Goal: Use online tool/utility: Utilize a website feature to perform a specific function

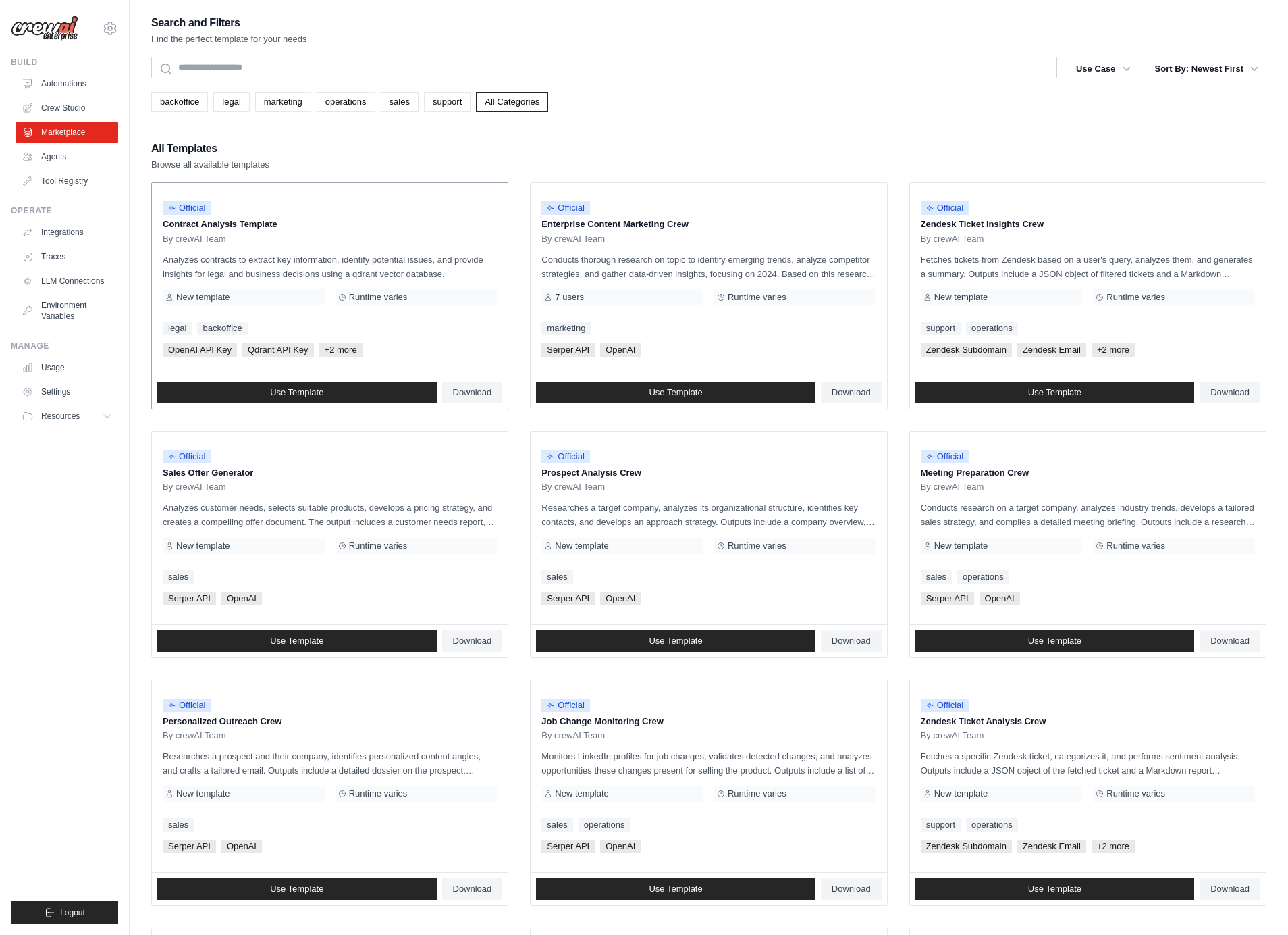
scroll to position [62, 0]
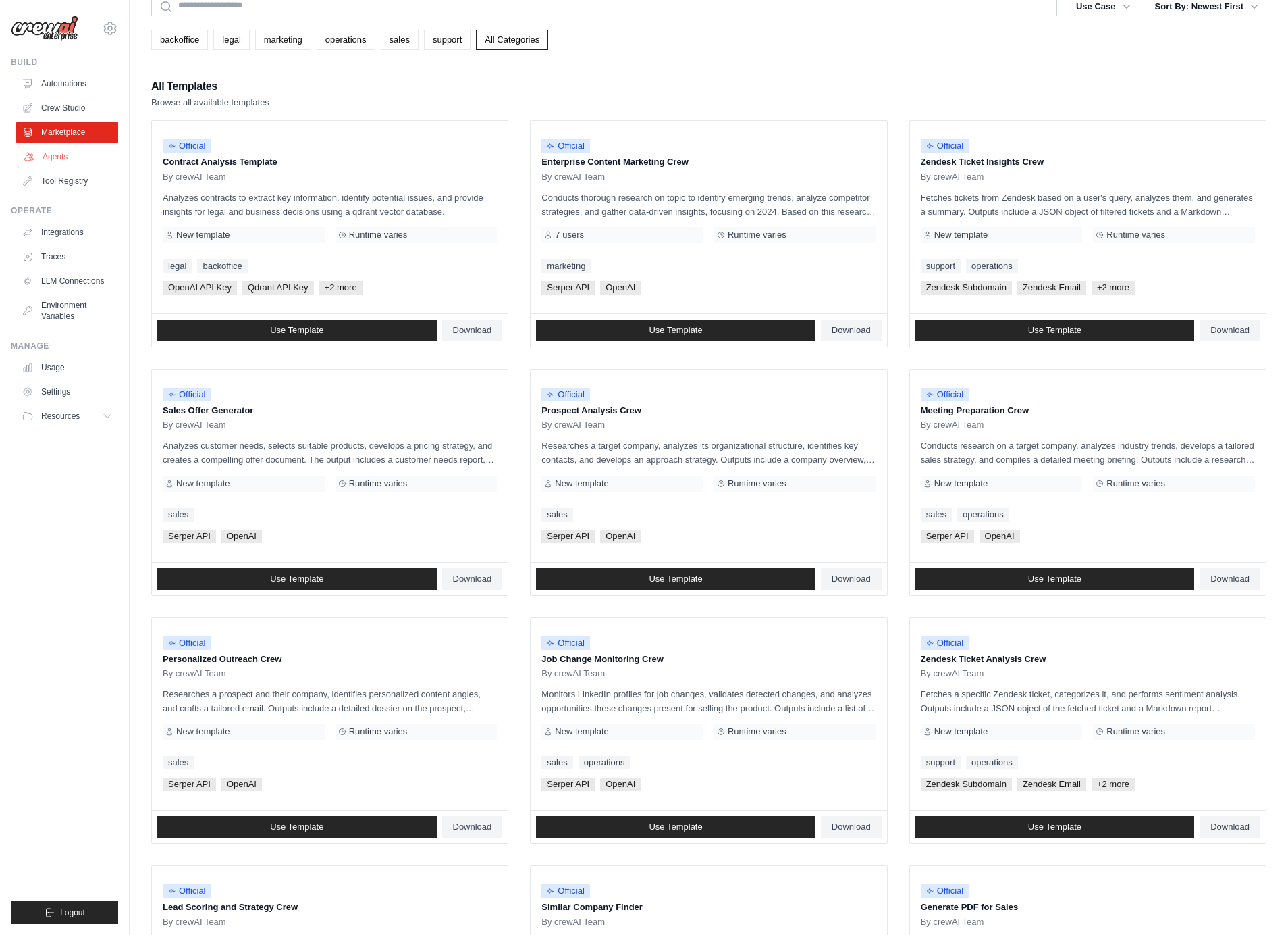
click at [64, 162] on link "Agents" at bounding box center [69, 157] width 102 height 21
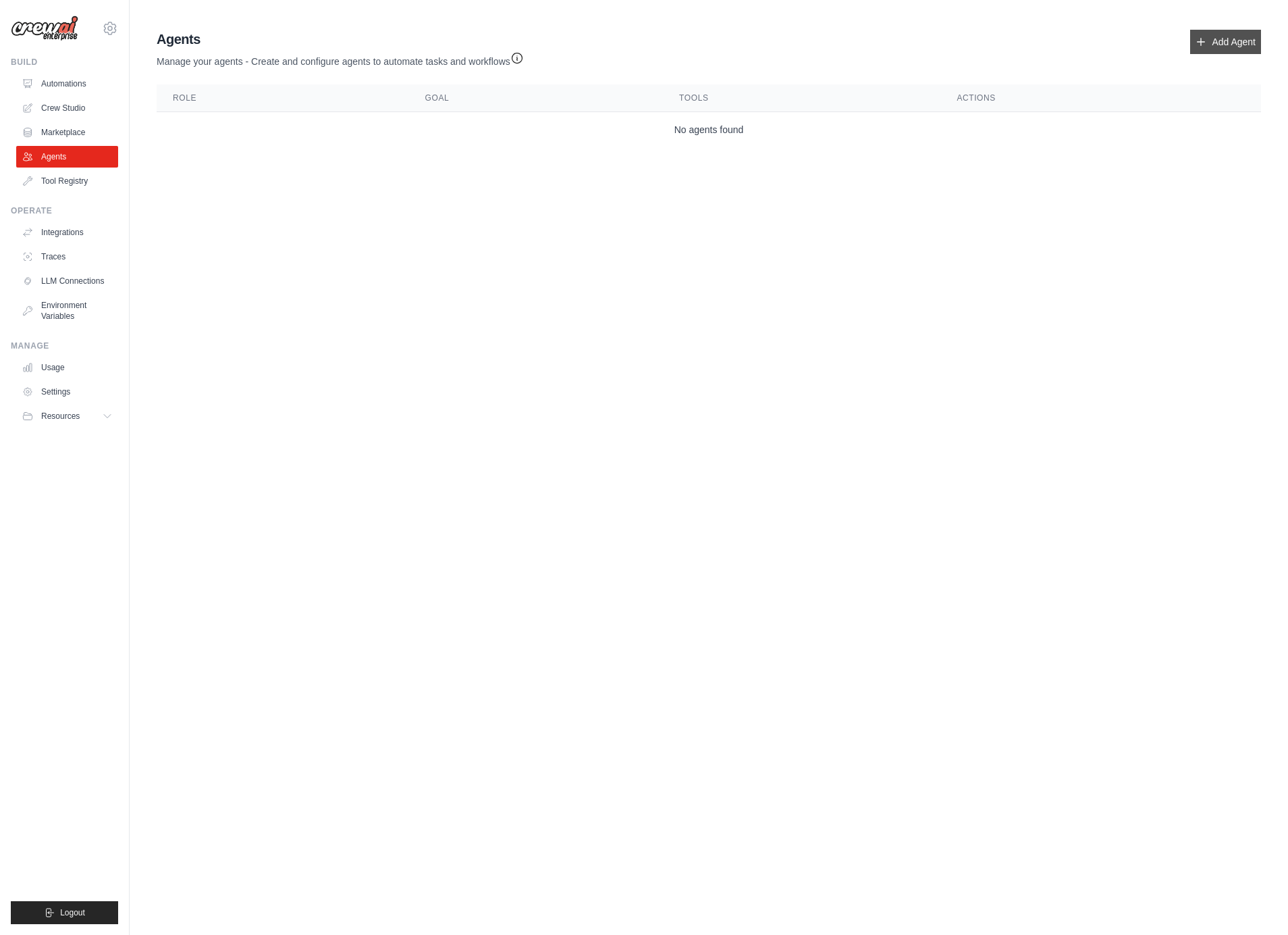
click at [1243, 46] on link "Add Agent" at bounding box center [1226, 42] width 71 height 24
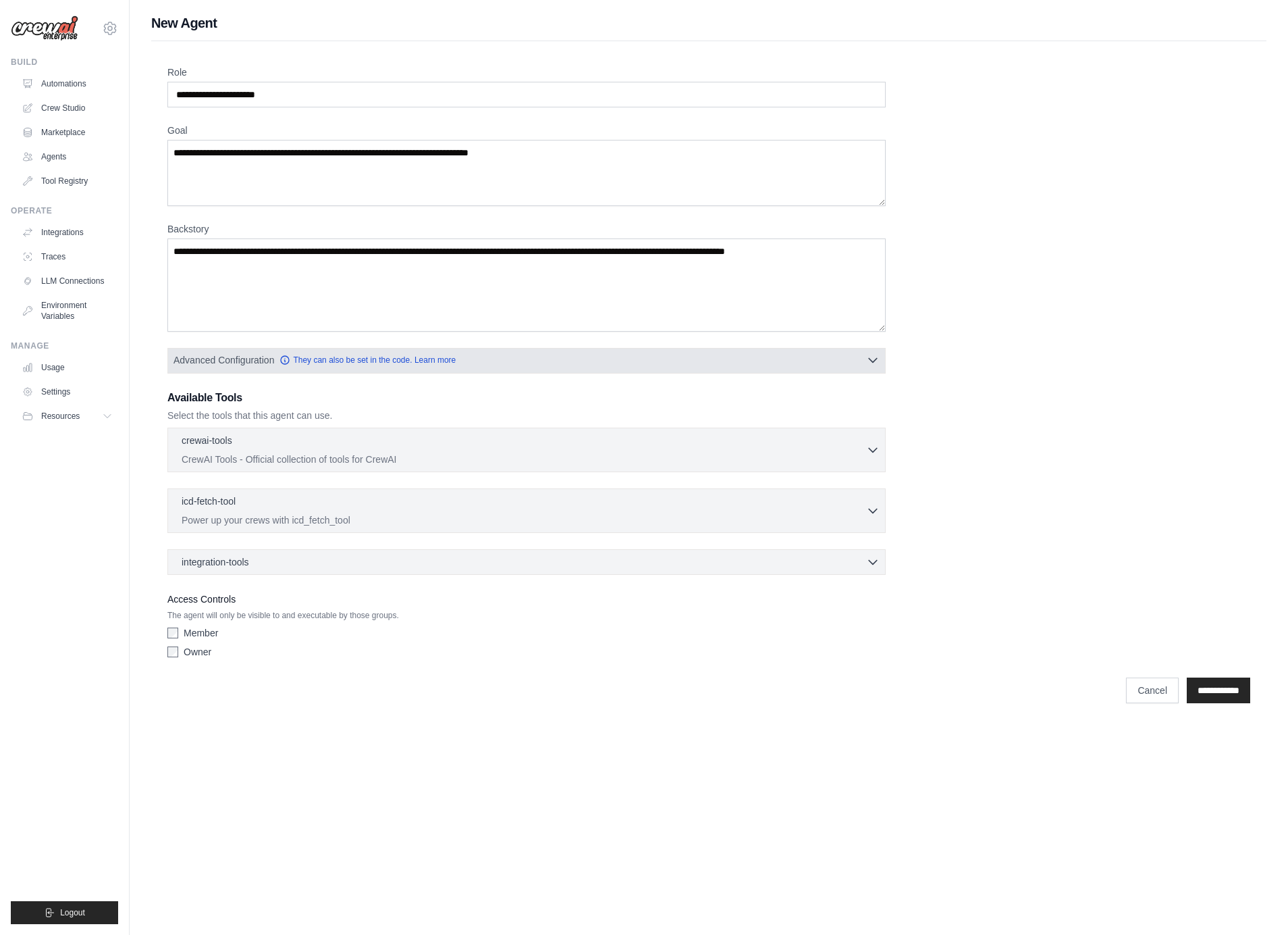
click at [840, 355] on button "Advanced Configuration They can also be set in the code. Learn more" at bounding box center [527, 360] width 717 height 24
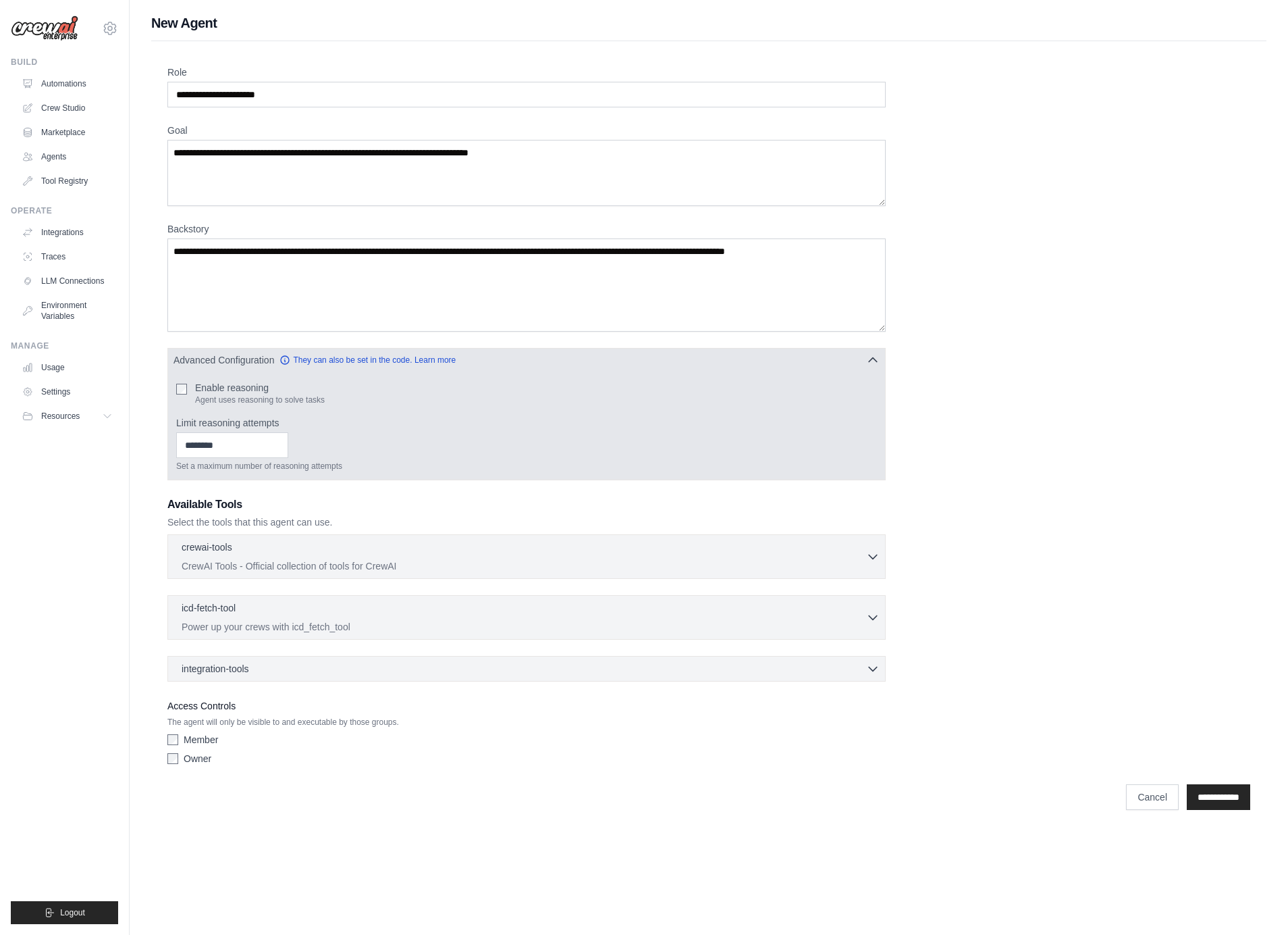
click at [840, 355] on button "Advanced Configuration They can also be set in the code. Learn more" at bounding box center [527, 360] width 717 height 24
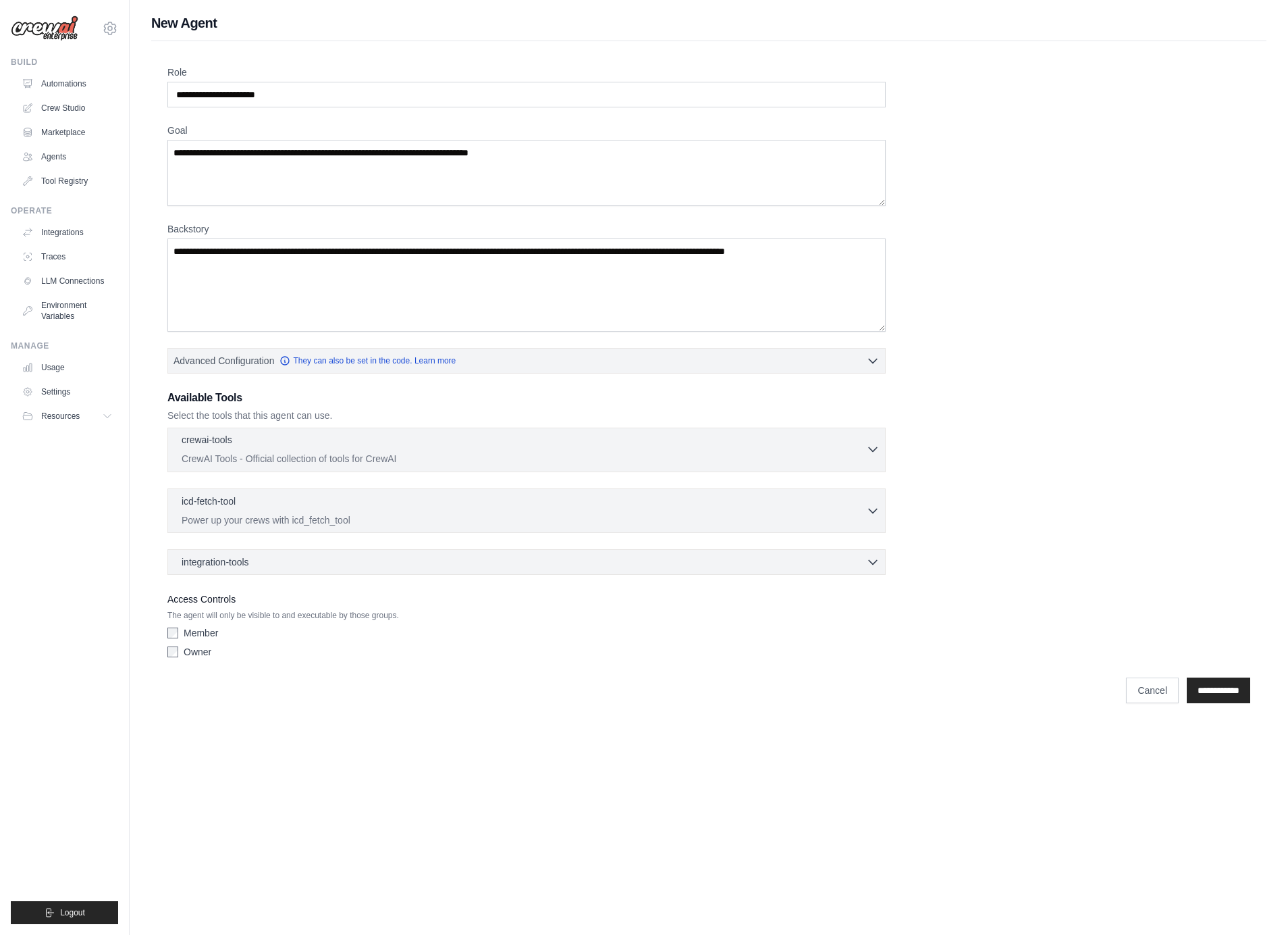
click at [332, 453] on p "CrewAI Tools - Official collection of tools for CrewAI" at bounding box center [524, 459] width 685 height 14
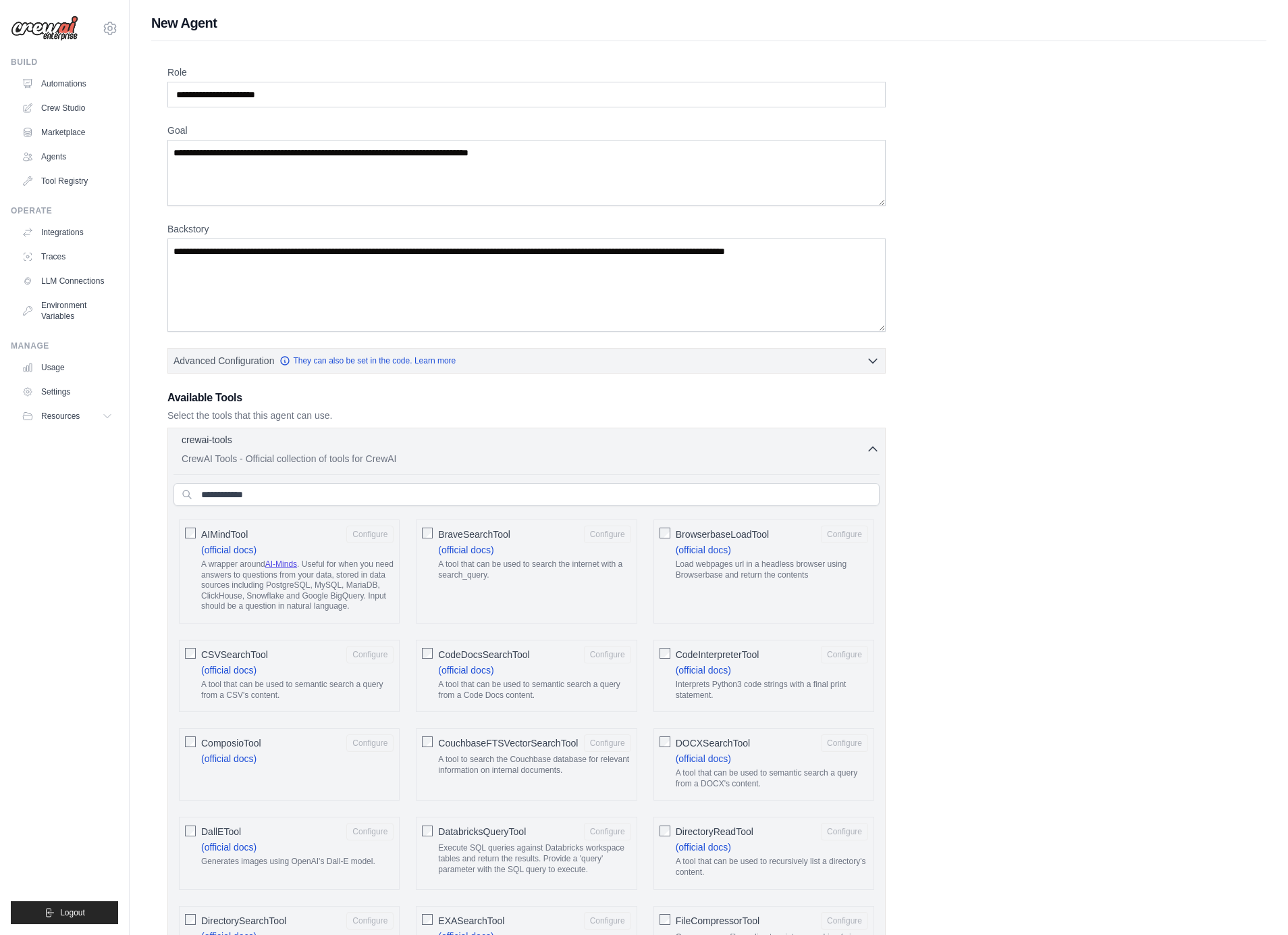
click at [855, 450] on div "crewai-tools 0 selected CrewAI Tools - Official collection of tools for CrewAI" at bounding box center [524, 449] width 685 height 32
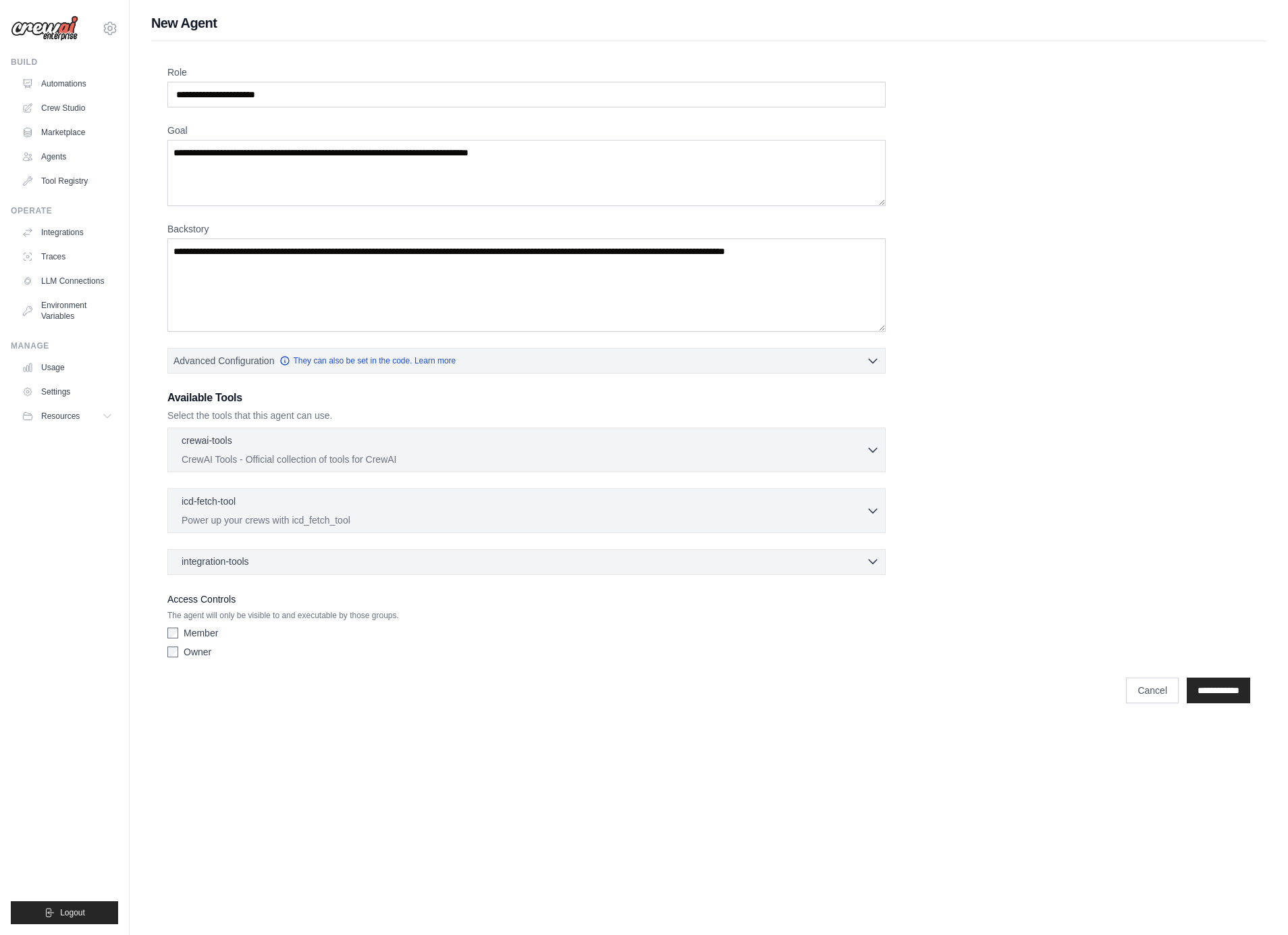
click at [577, 557] on div "integration-tools 0 selected" at bounding box center [531, 561] width 698 height 14
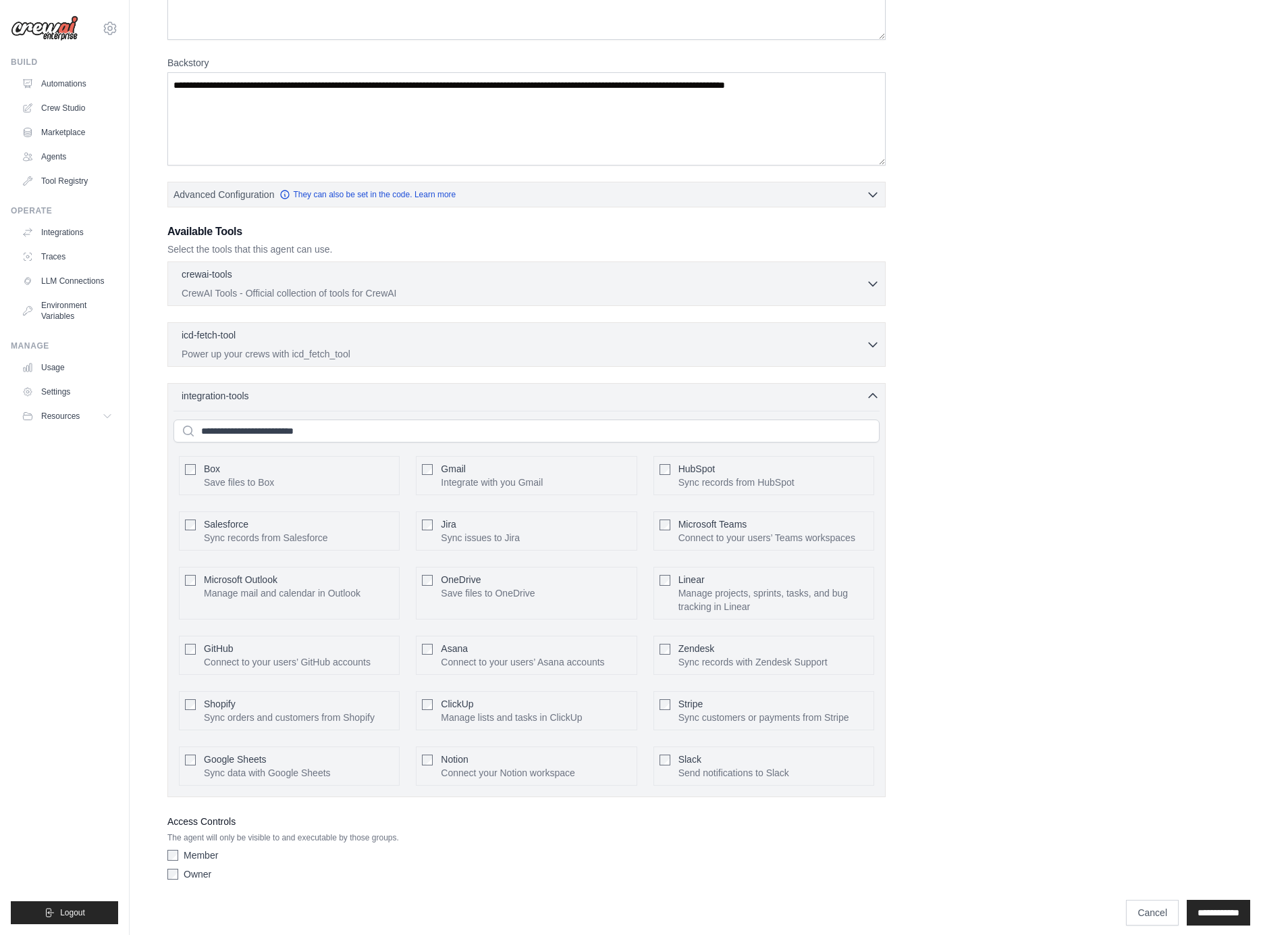
scroll to position [166, 0]
click at [400, 396] on div "integration-tools 0 selected" at bounding box center [531, 395] width 698 height 14
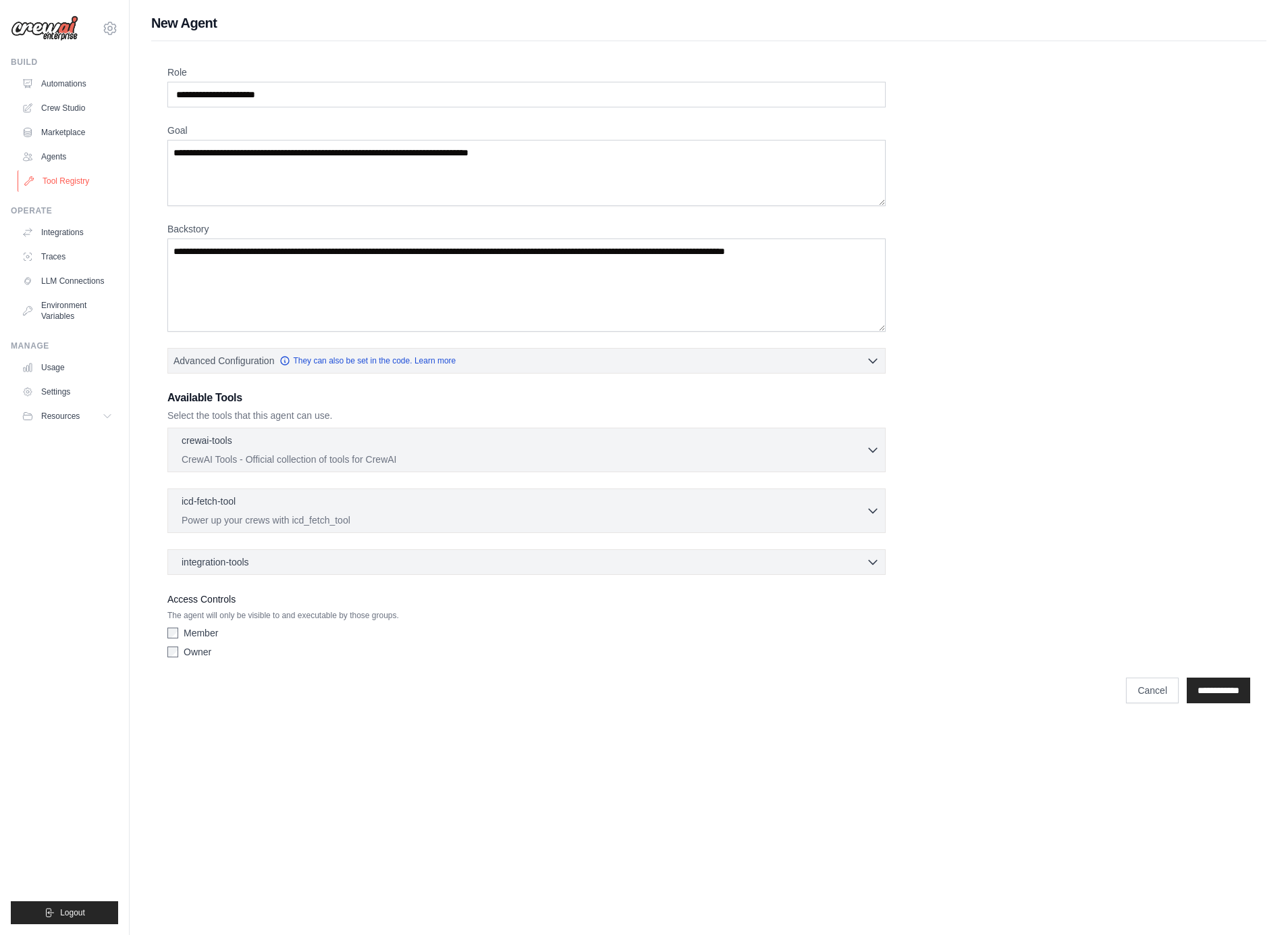
click at [75, 183] on link "Tool Registry" at bounding box center [69, 181] width 102 height 21
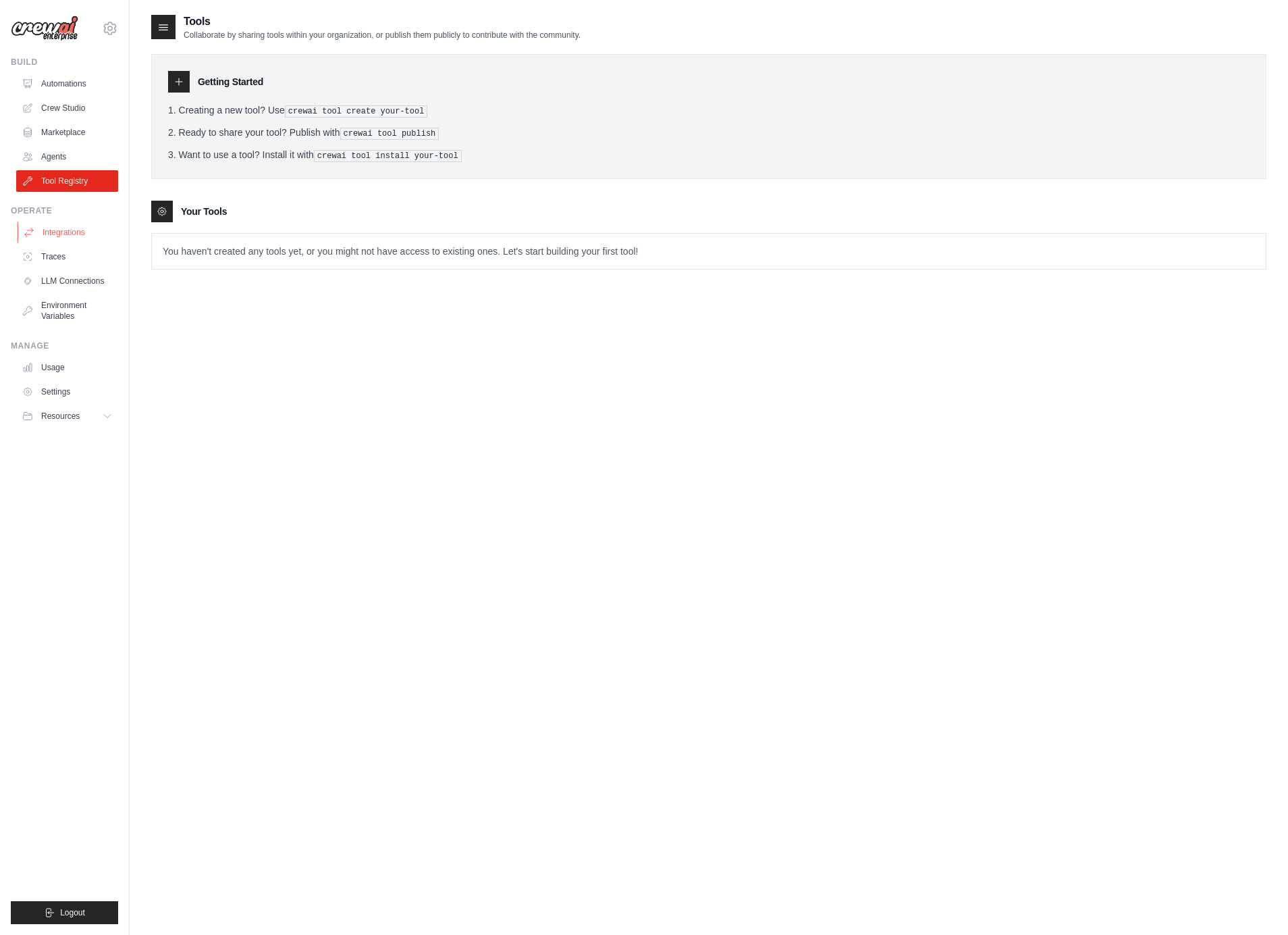
click at [52, 232] on link "Integrations" at bounding box center [69, 232] width 102 height 21
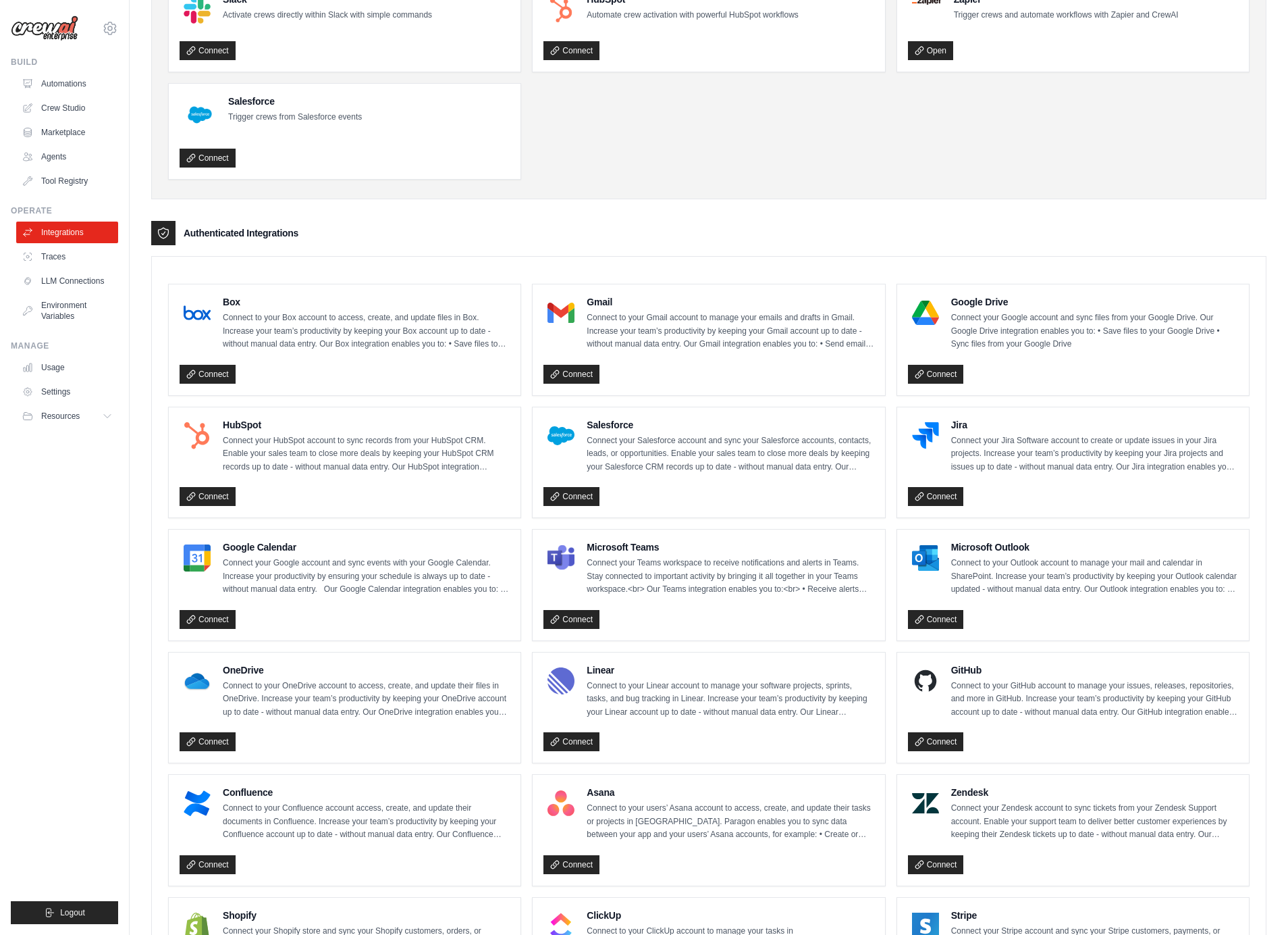
scroll to position [118, 0]
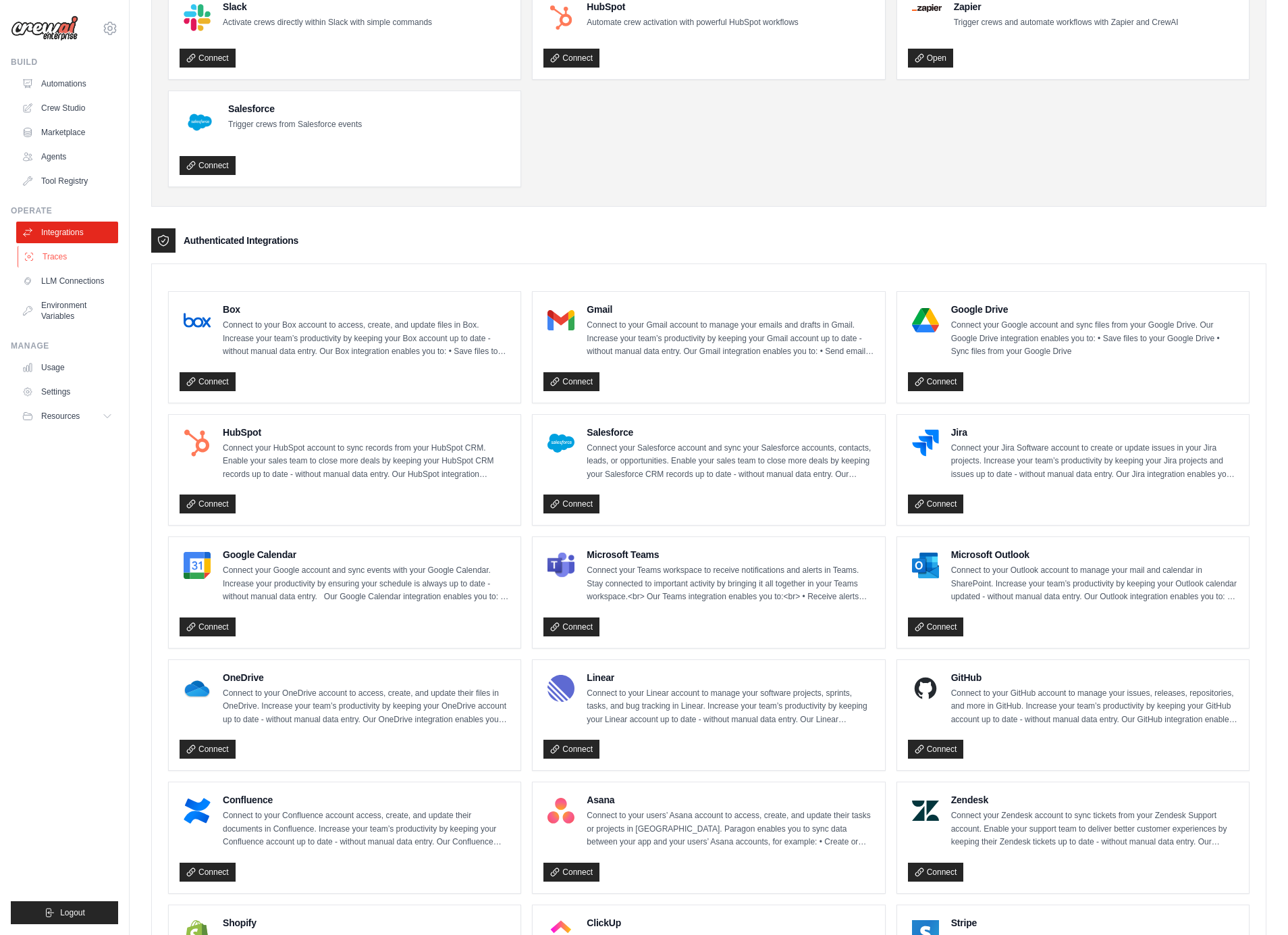
click at [63, 254] on link "Traces" at bounding box center [69, 256] width 102 height 21
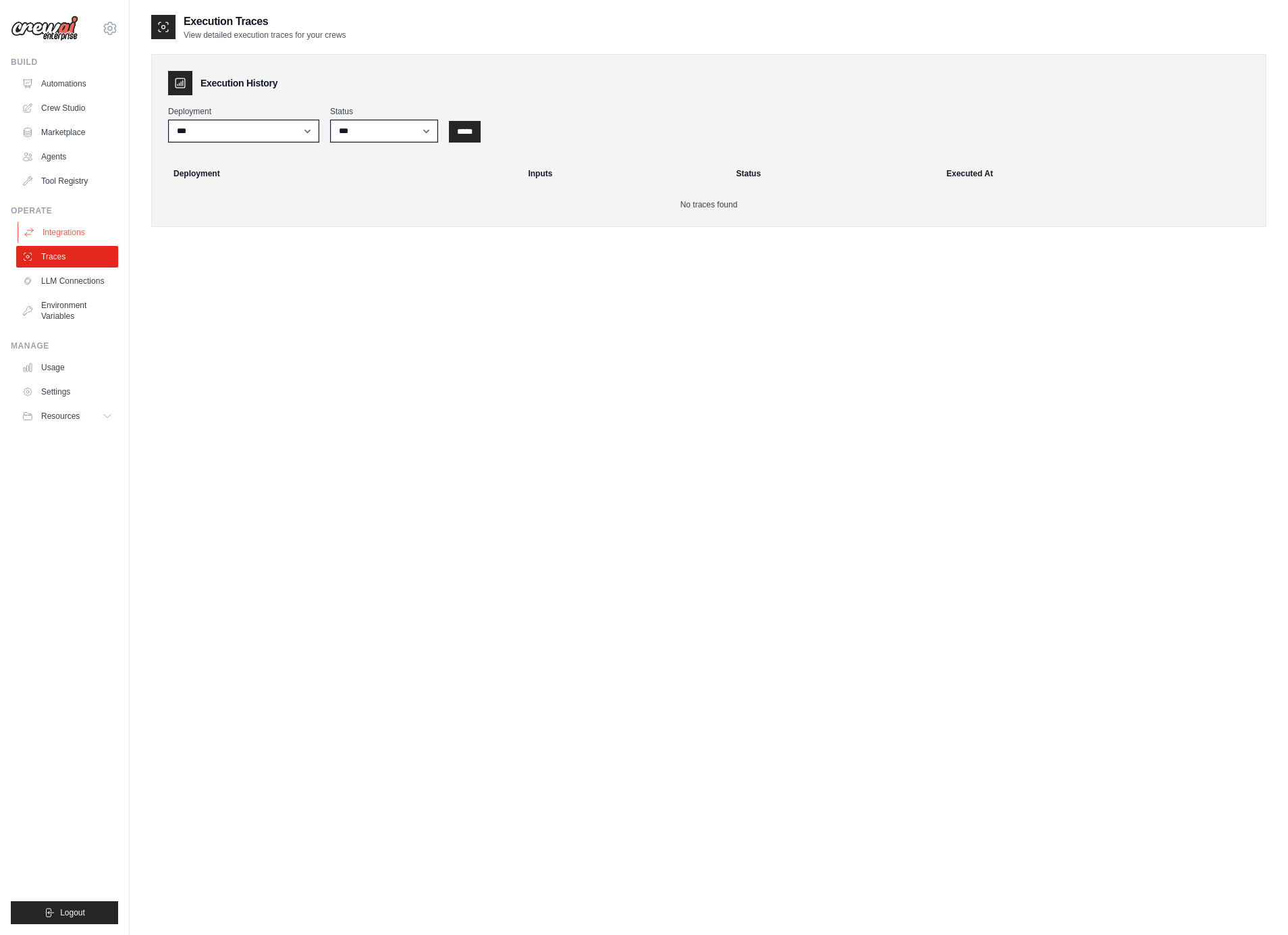
click at [64, 230] on link "Integrations" at bounding box center [69, 232] width 102 height 21
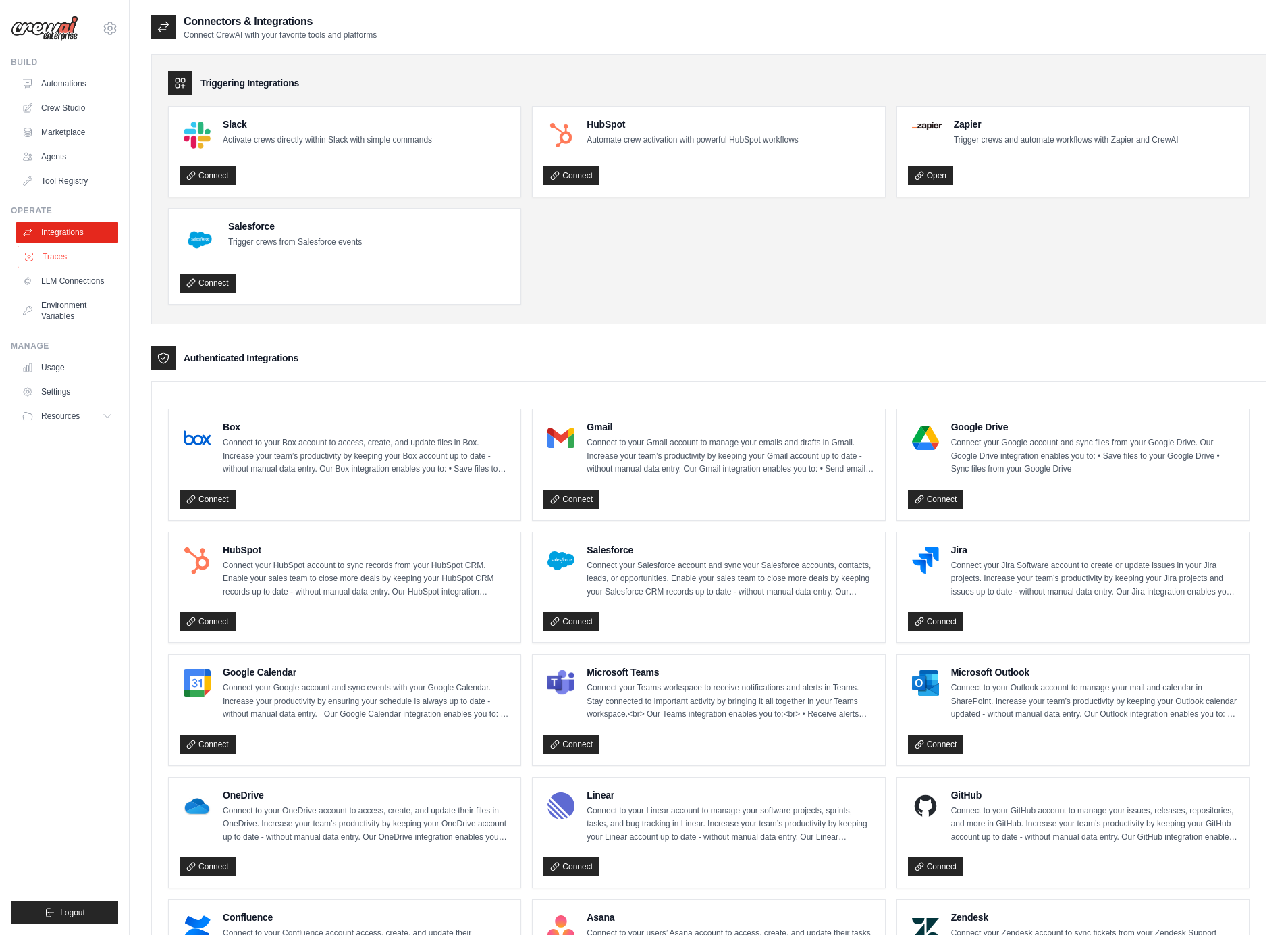
click at [59, 258] on link "Traces" at bounding box center [69, 256] width 102 height 21
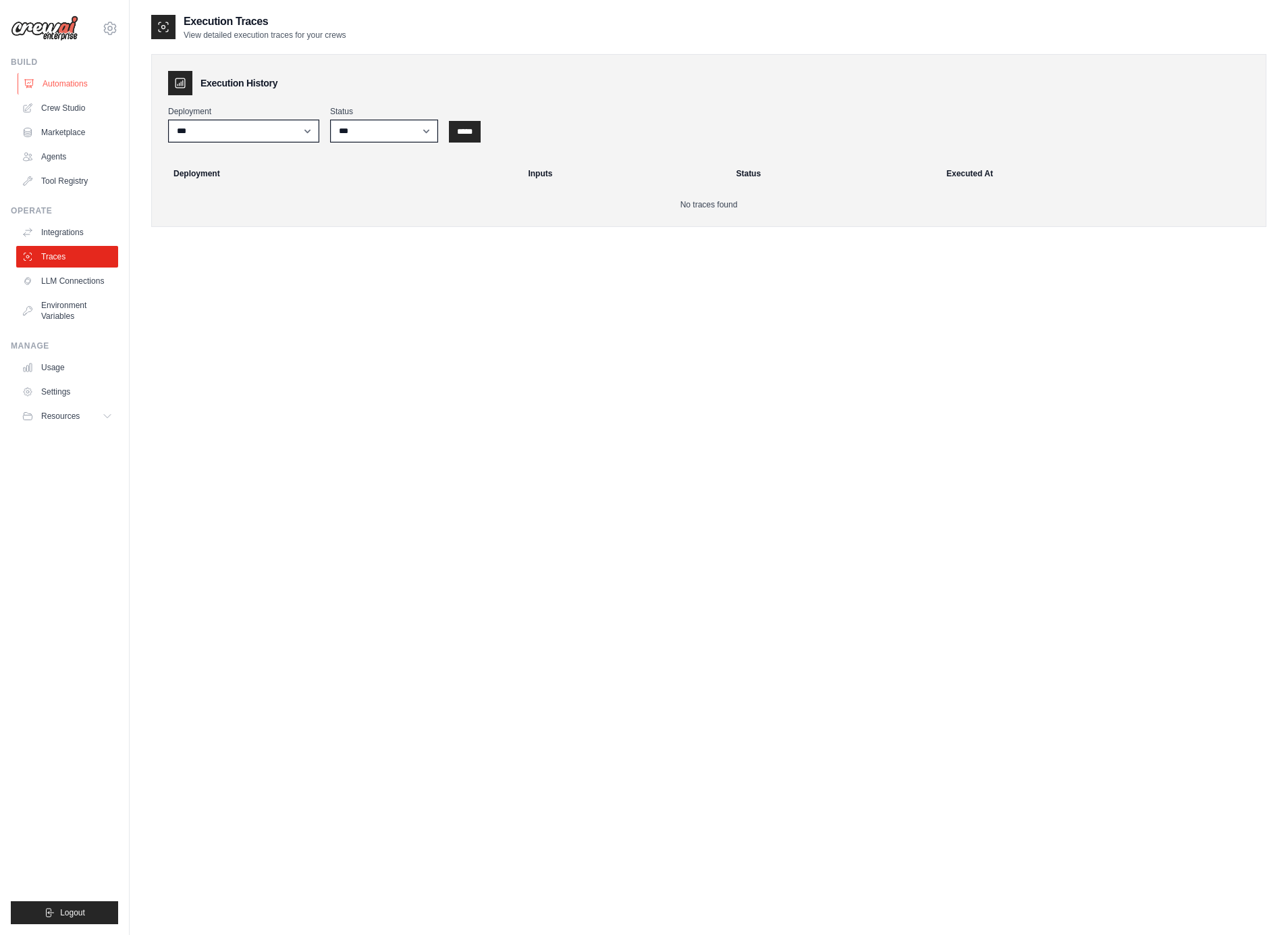
click at [60, 91] on link "Automations" at bounding box center [69, 84] width 102 height 21
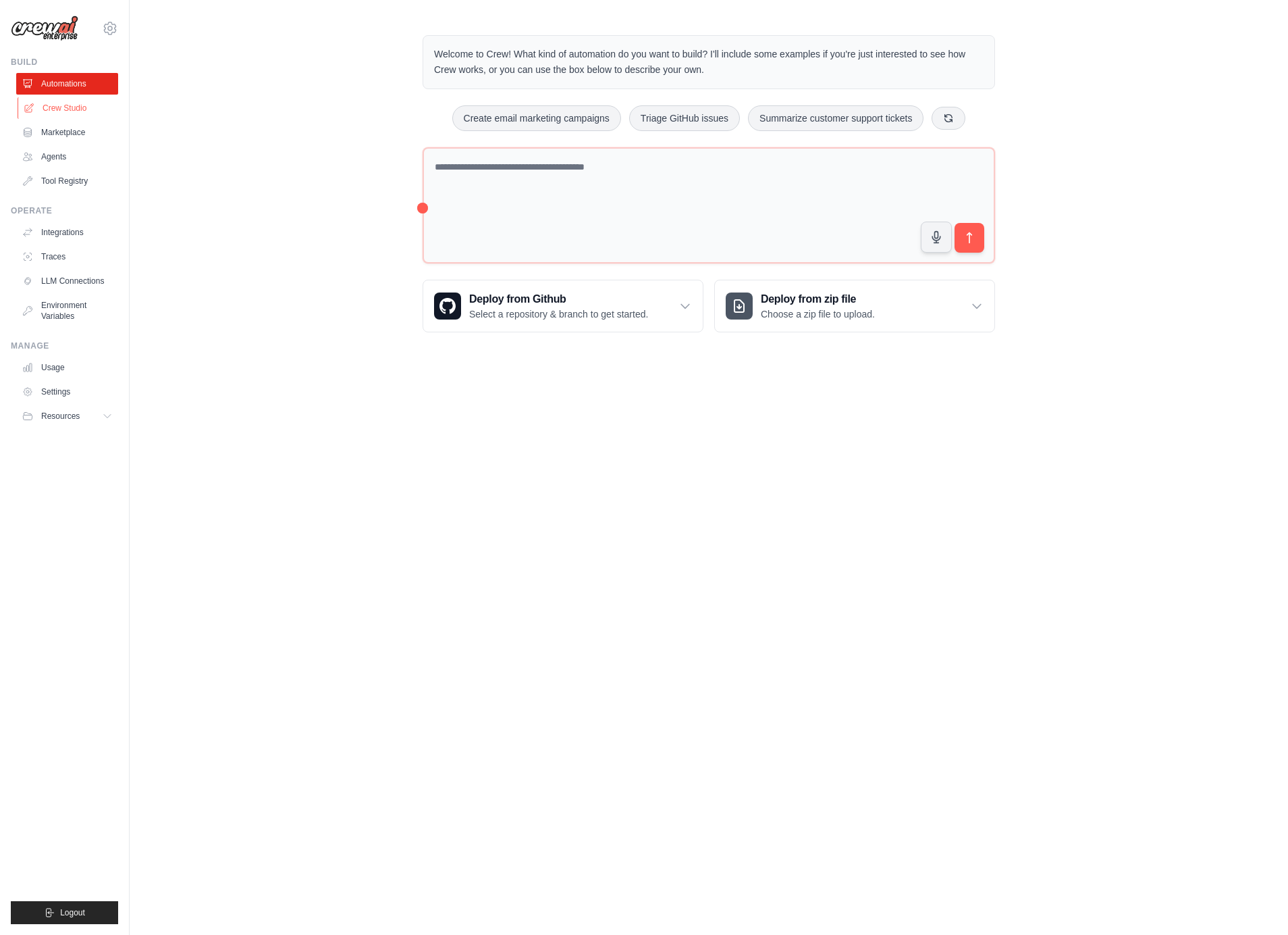
click at [64, 113] on link "Crew Studio" at bounding box center [69, 108] width 102 height 21
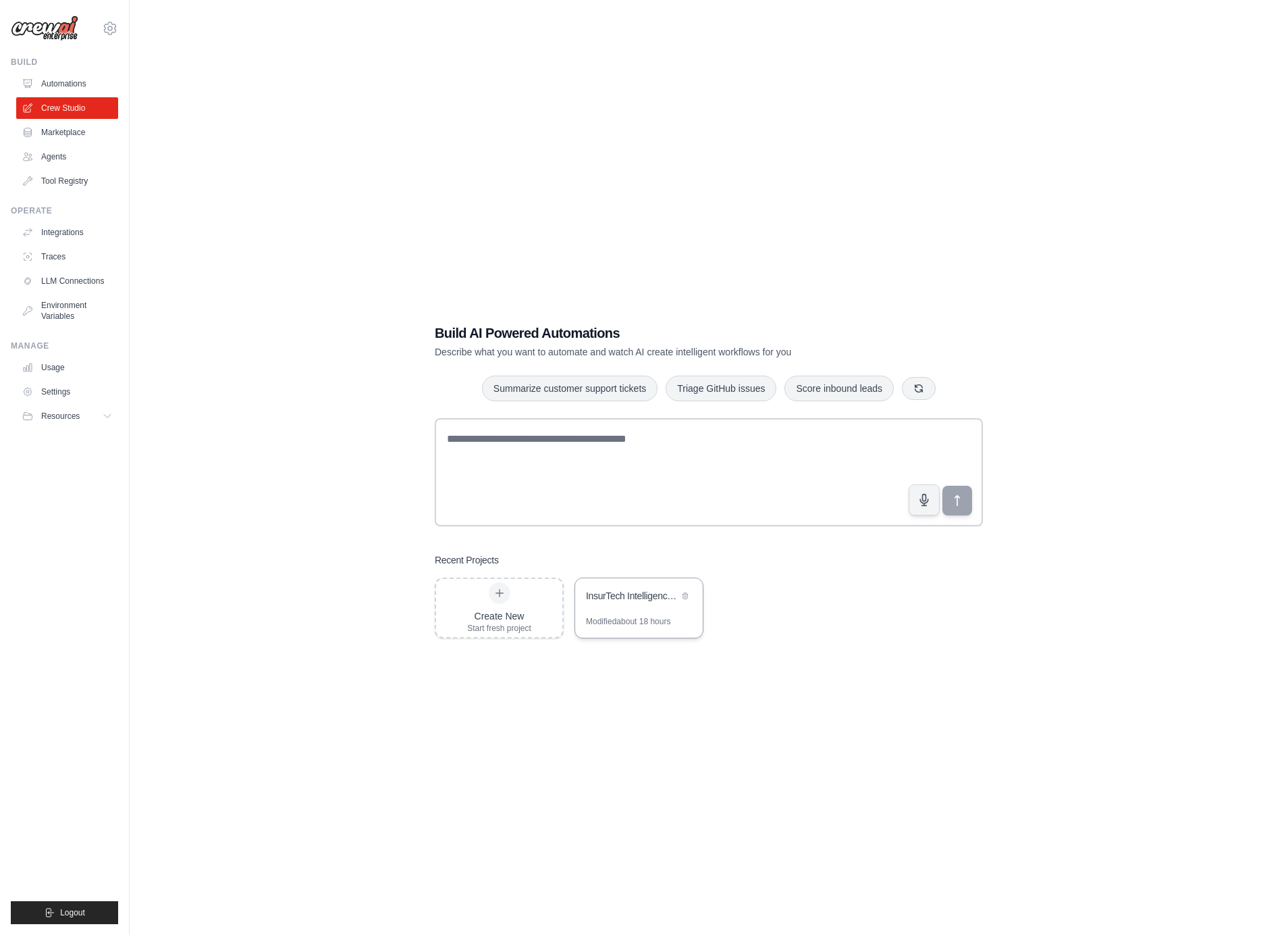
click at [631, 616] on div "Modified about 18 hours" at bounding box center [628, 621] width 85 height 11
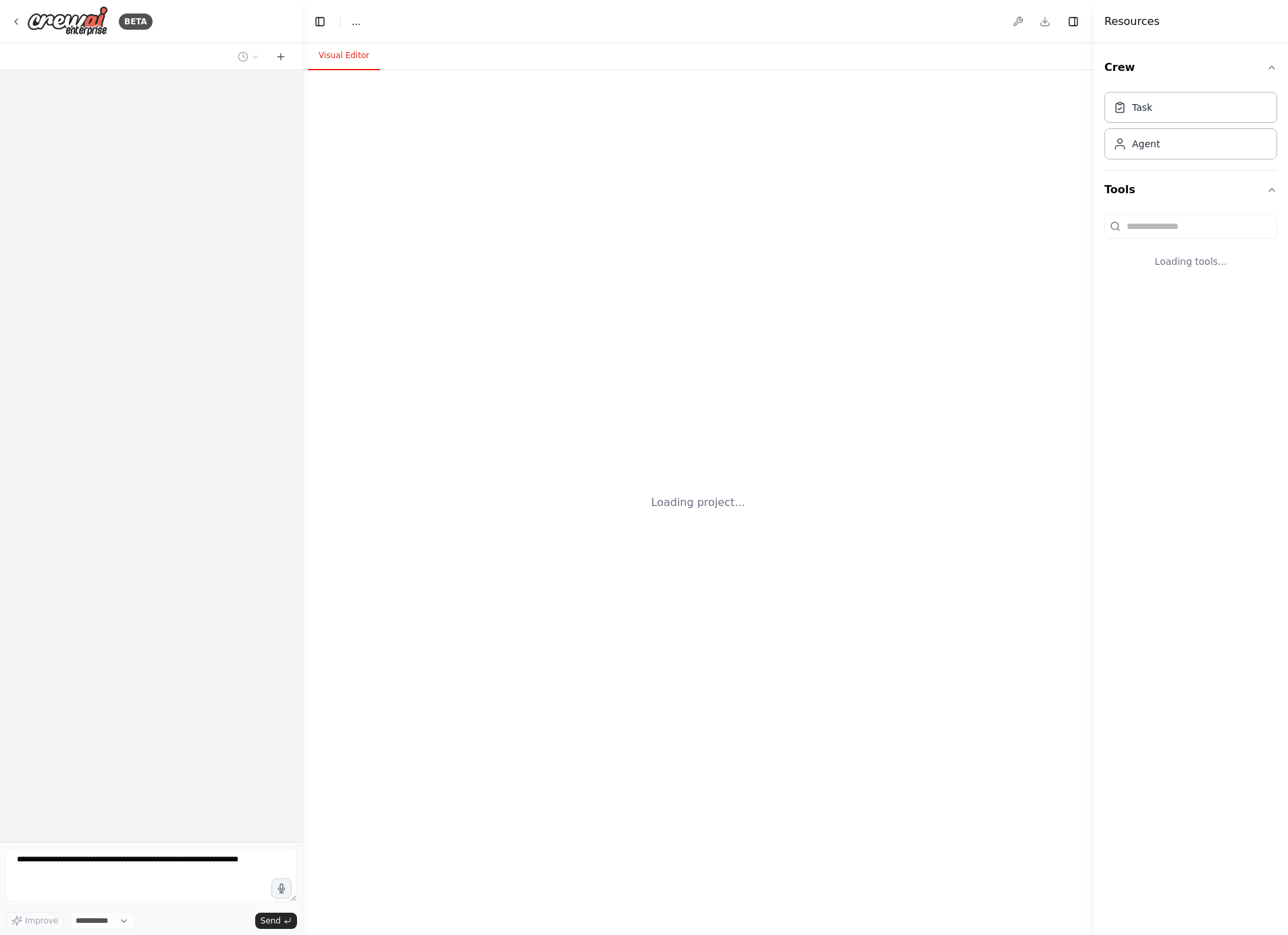
select select "****"
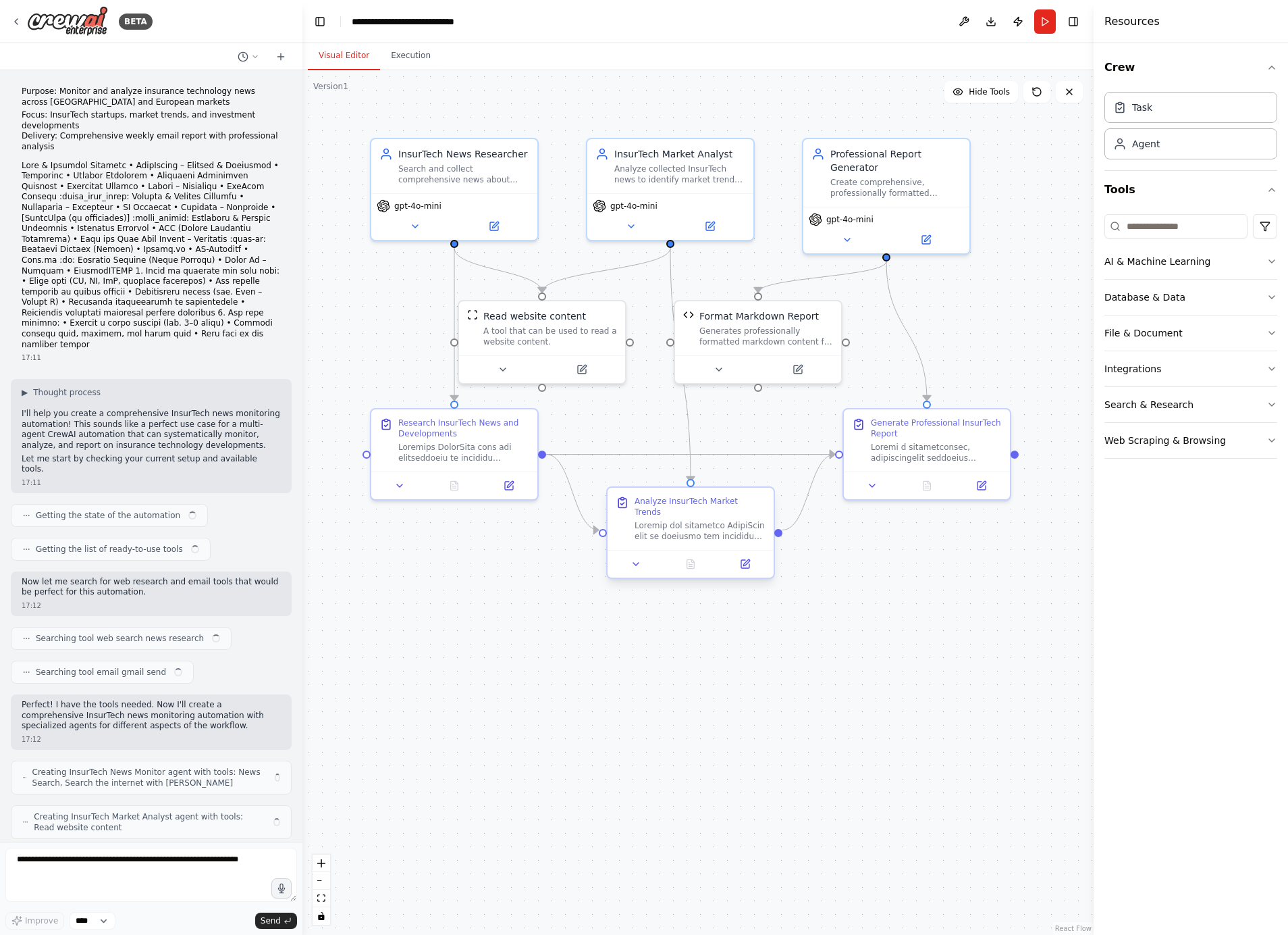
scroll to position [3097, 0]
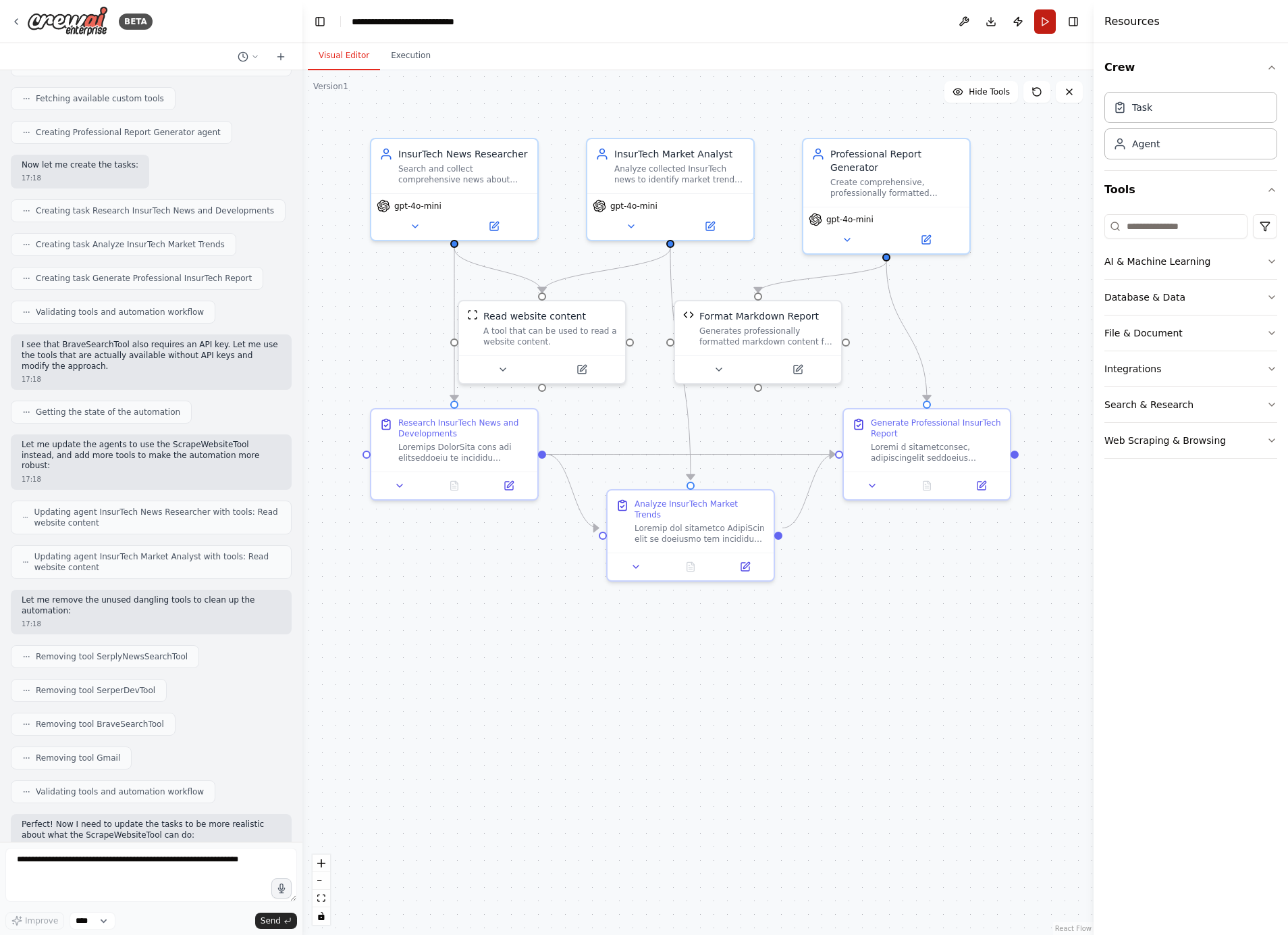
click at [1042, 23] on button "Run" at bounding box center [1045, 21] width 21 height 24
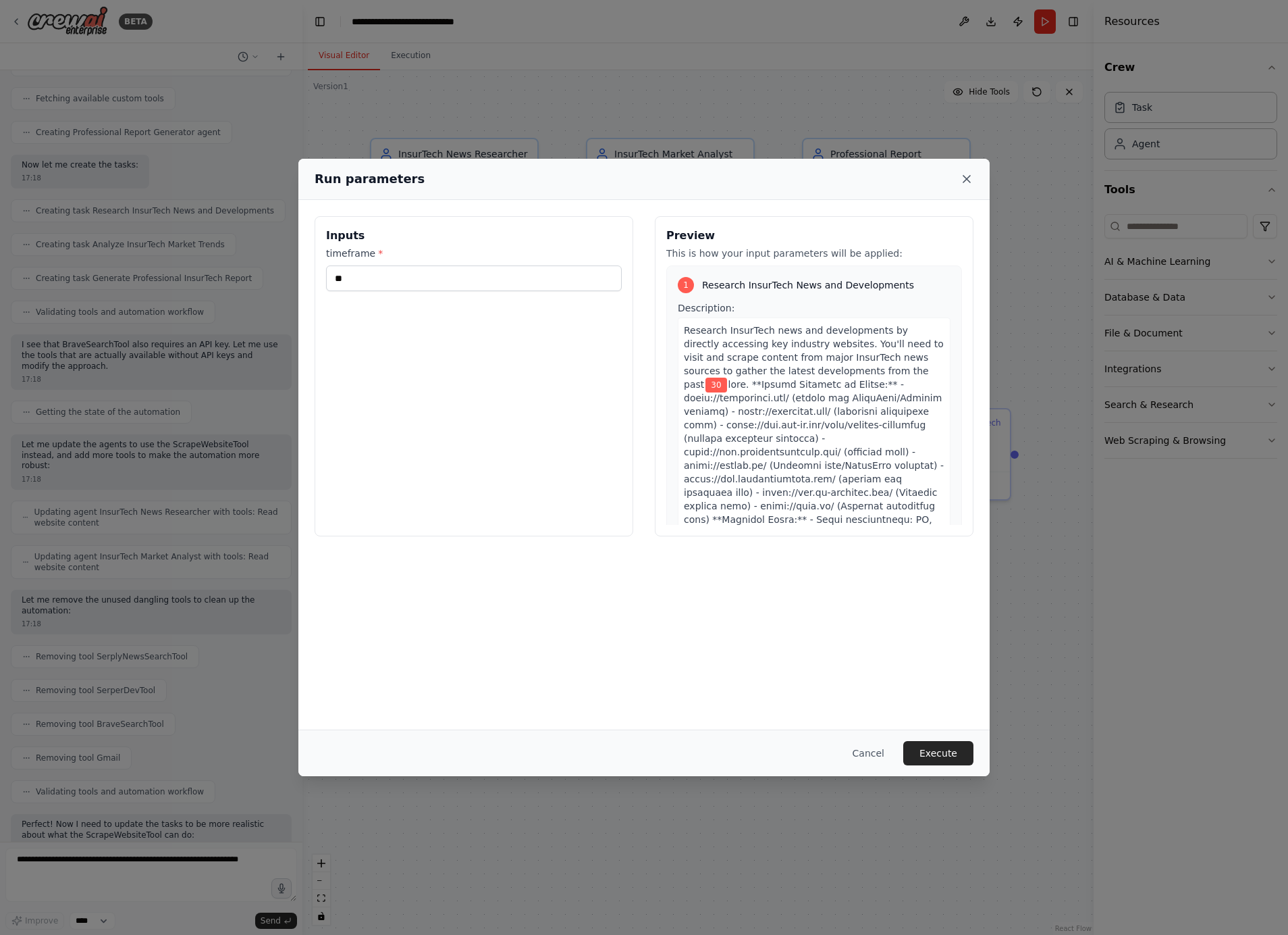
click at [963, 185] on icon at bounding box center [966, 178] width 14 height 14
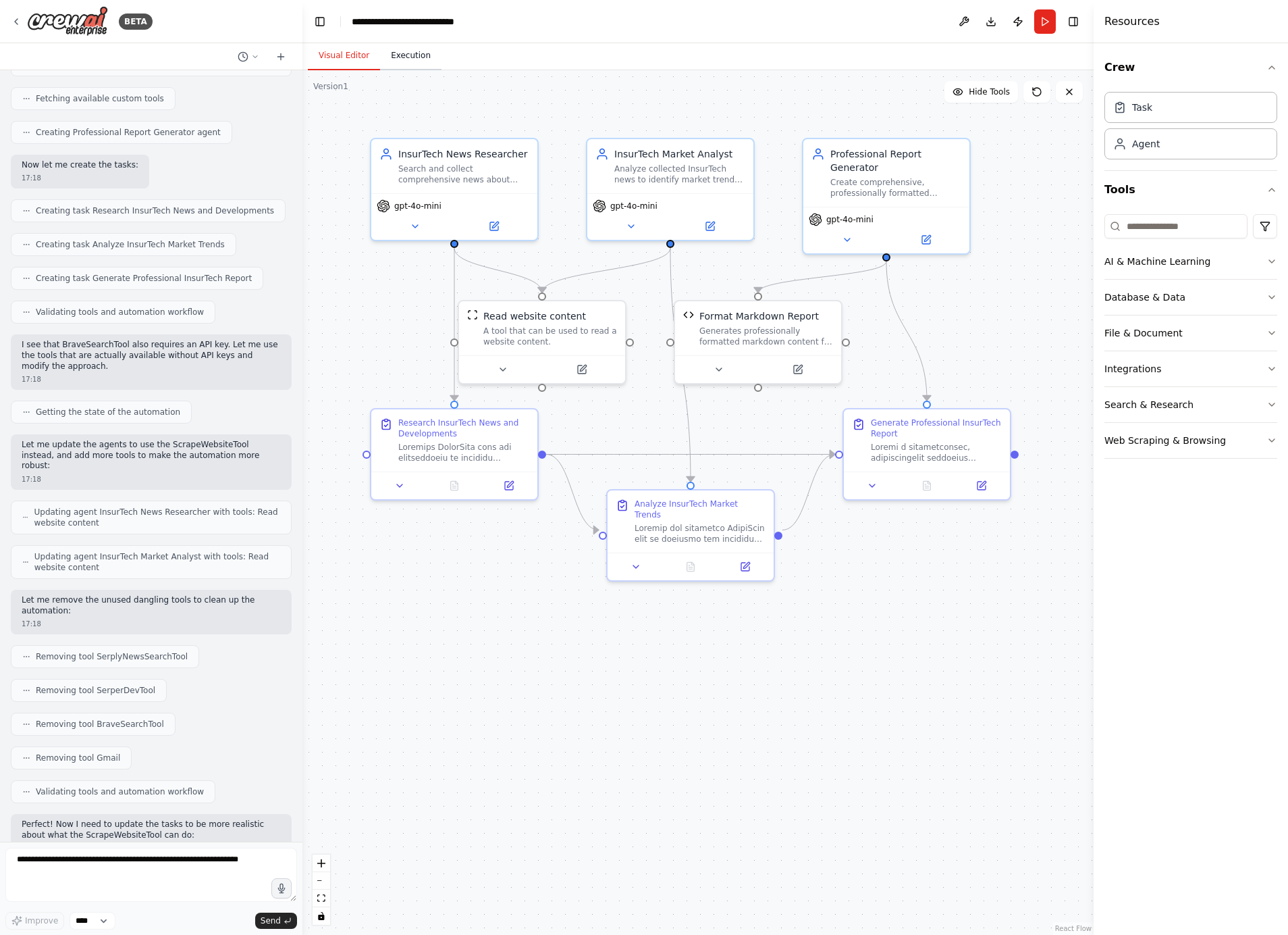
click at [412, 57] on button "Execution" at bounding box center [411, 56] width 62 height 29
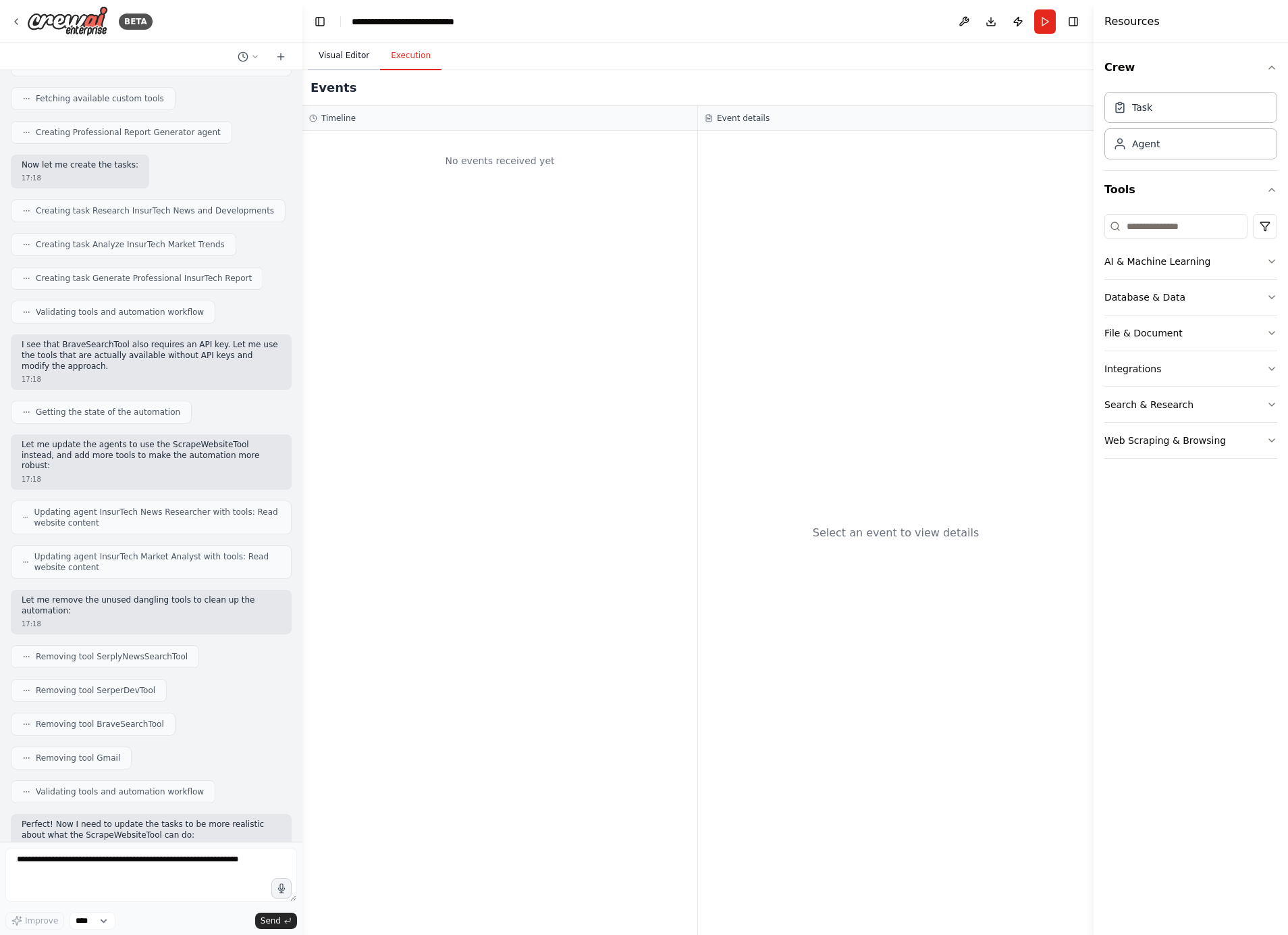
click at [357, 60] on button "Visual Editor" at bounding box center [344, 56] width 72 height 29
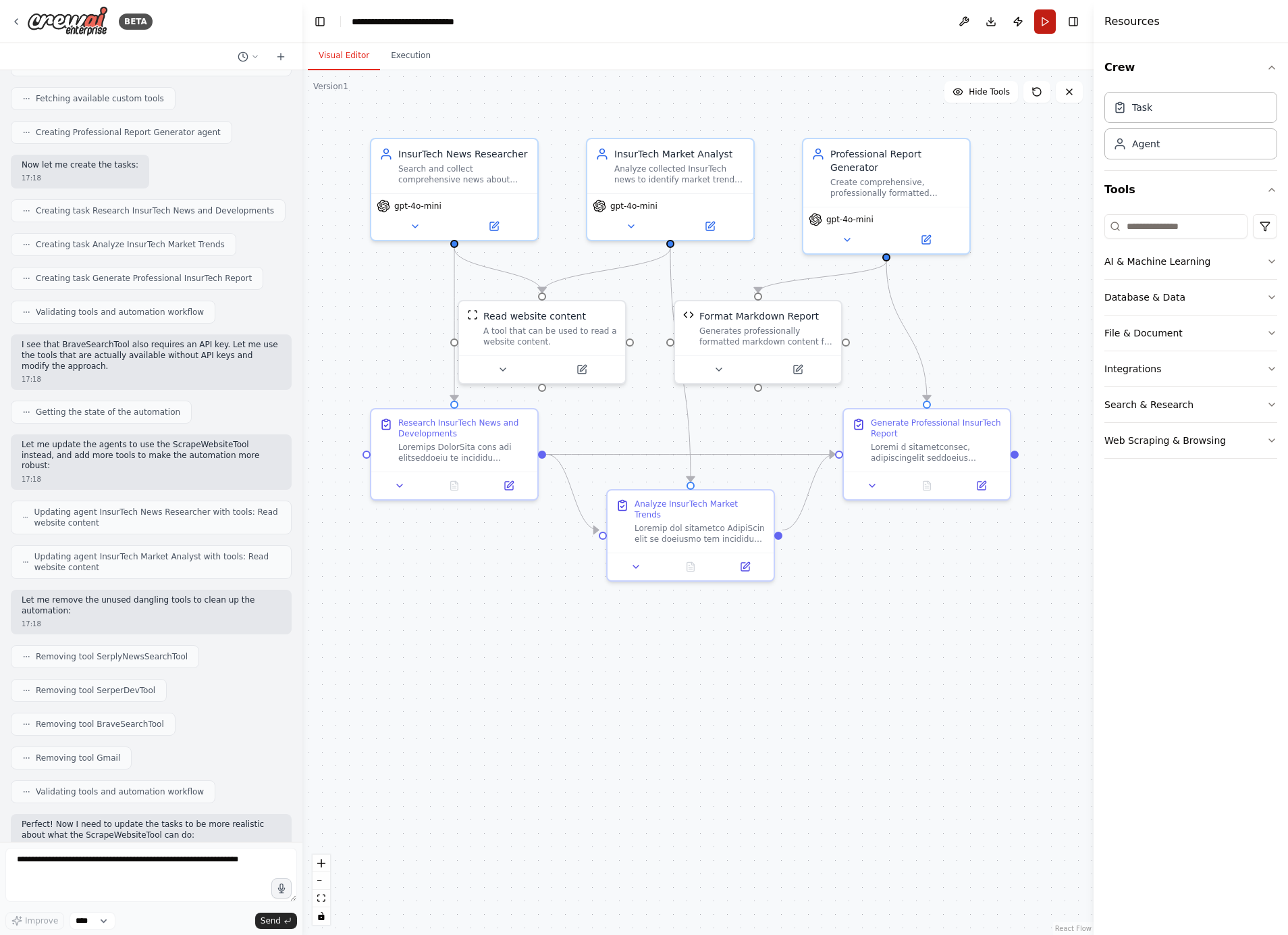
click at [1046, 25] on button "Run" at bounding box center [1045, 21] width 21 height 24
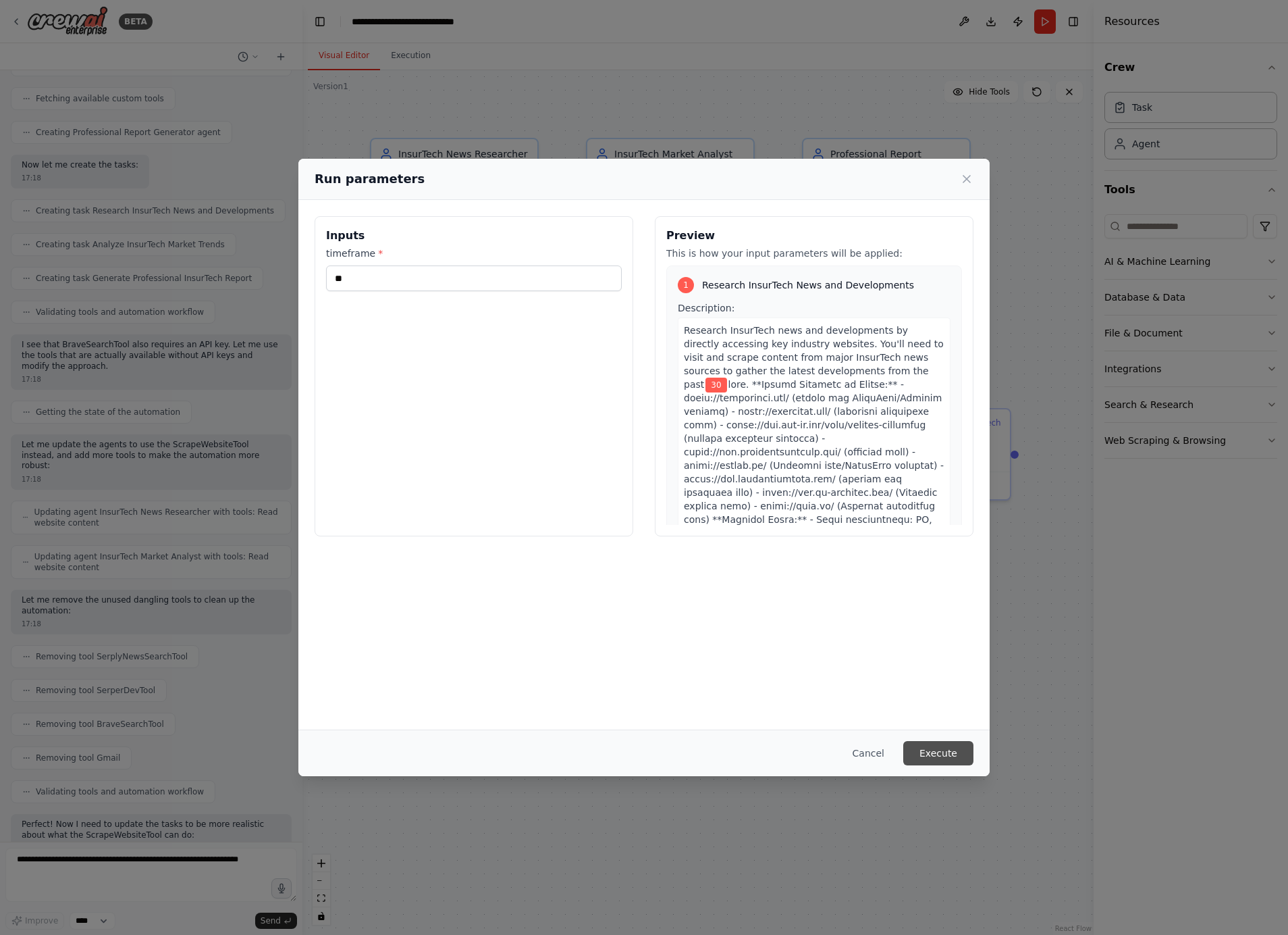
click at [945, 755] on button "Execute" at bounding box center [938, 753] width 70 height 24
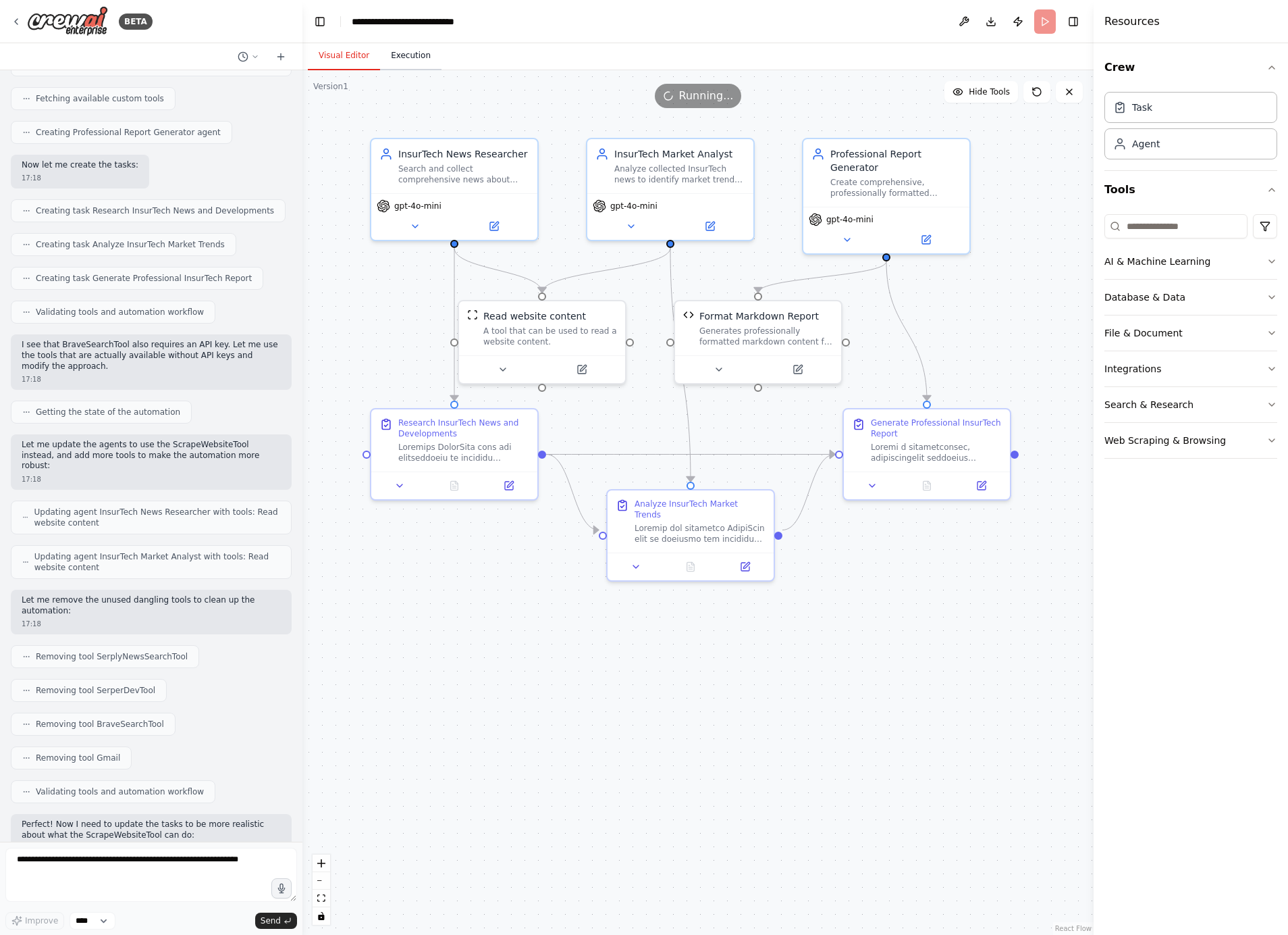
click at [413, 47] on button "Execution" at bounding box center [411, 56] width 62 height 29
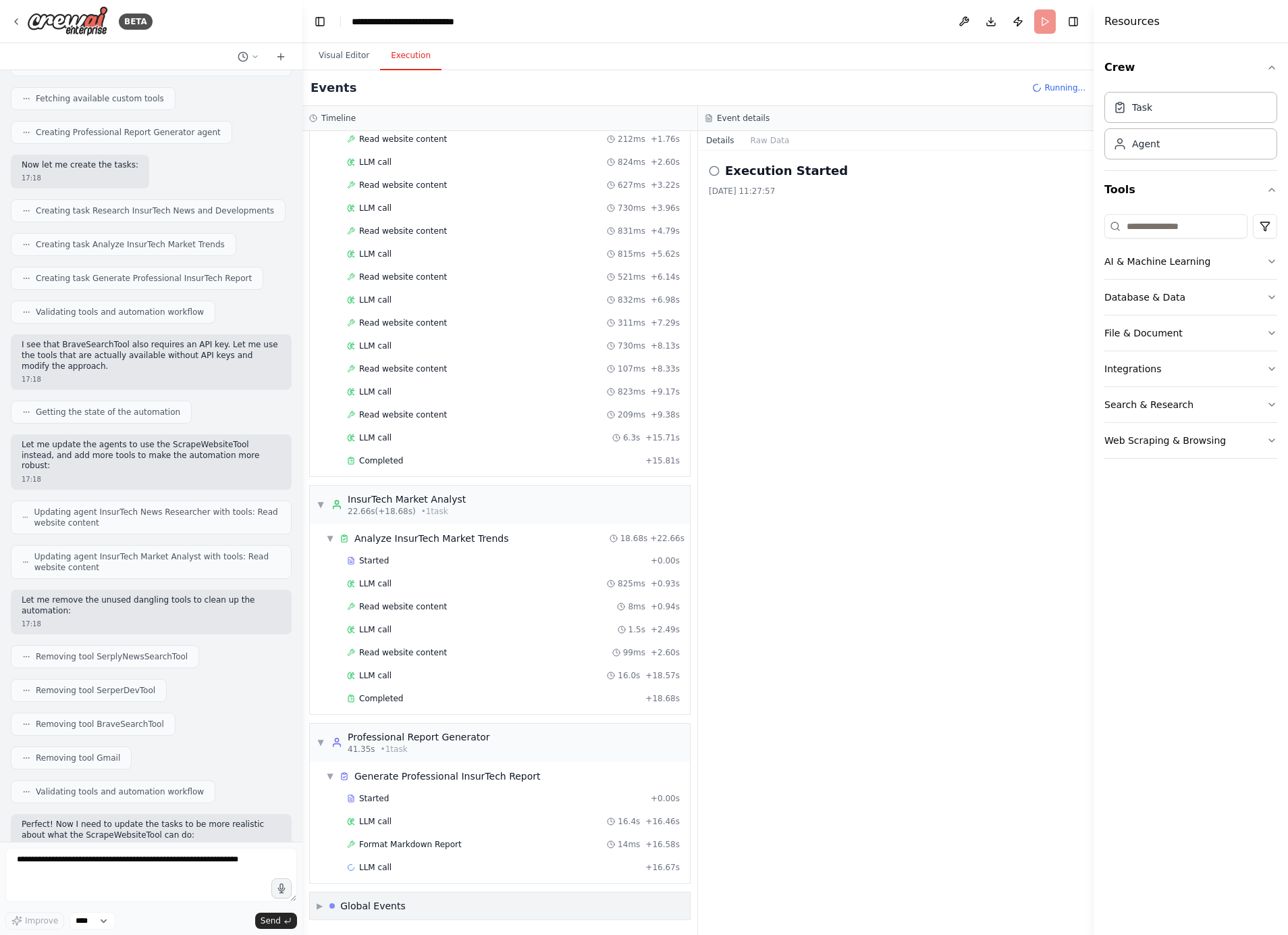
scroll to position [143, 0]
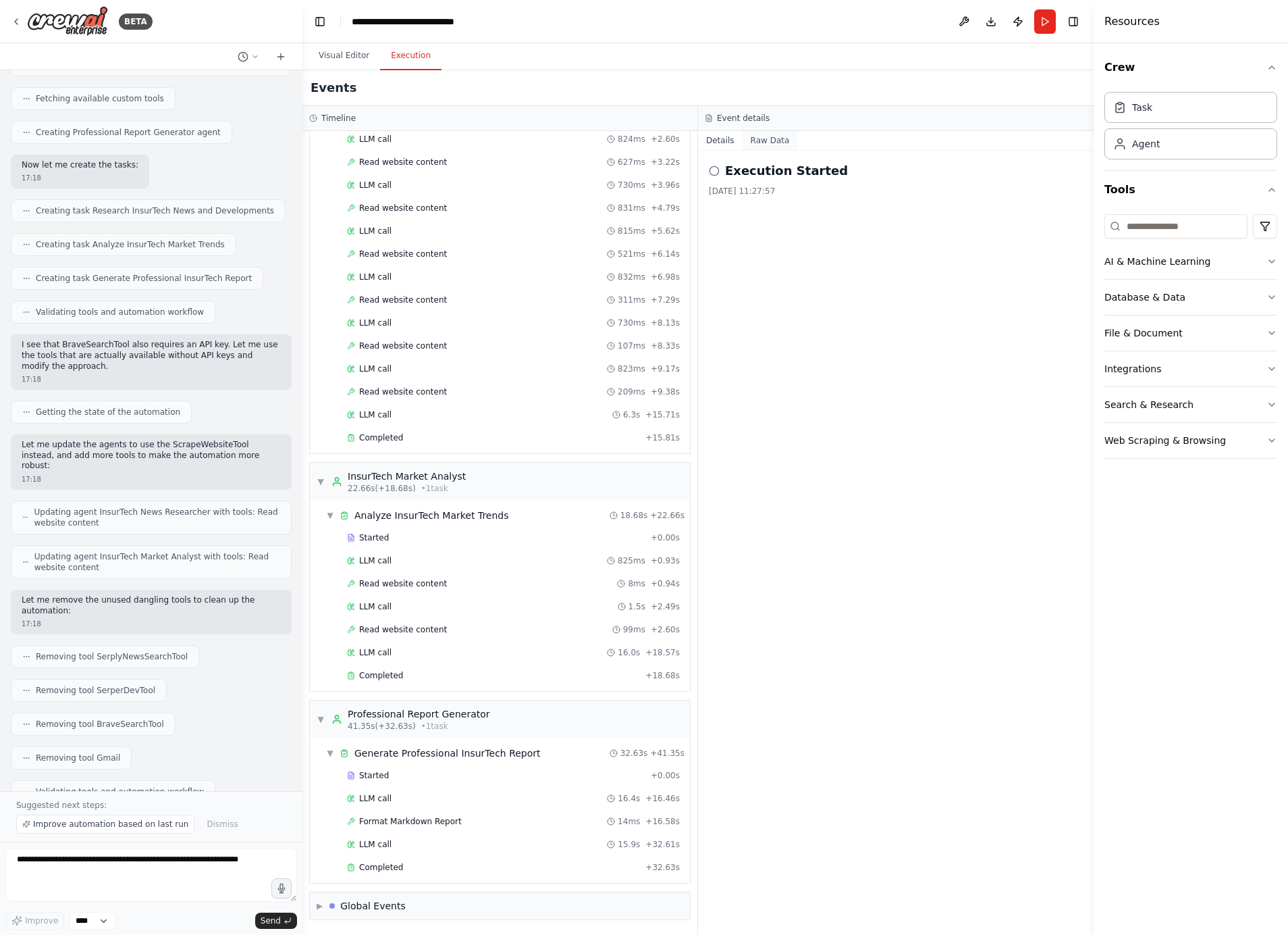
click at [773, 140] on button "Raw Data" at bounding box center [770, 140] width 55 height 19
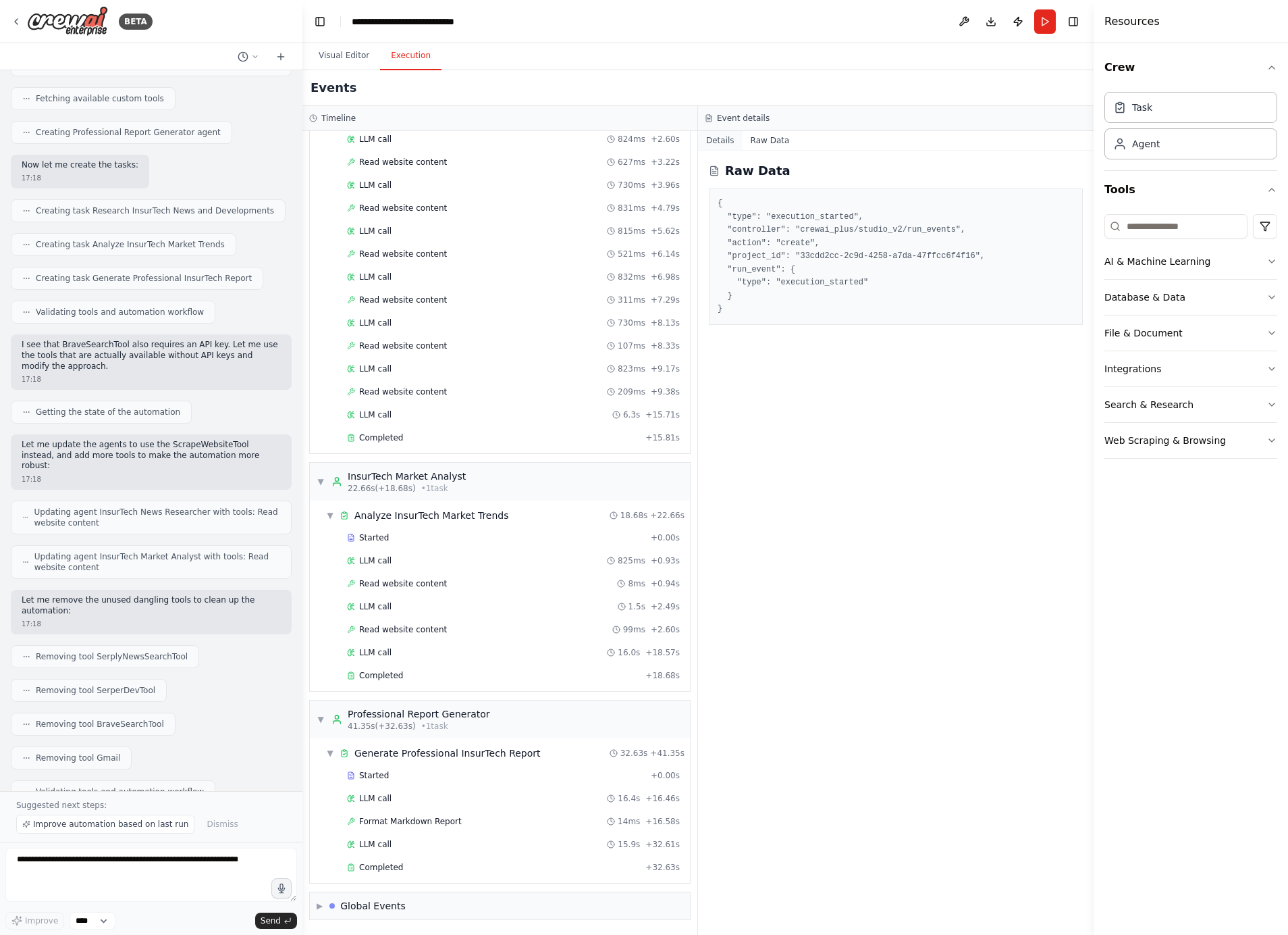
click at [722, 138] on button "Details" at bounding box center [721, 140] width 44 height 19
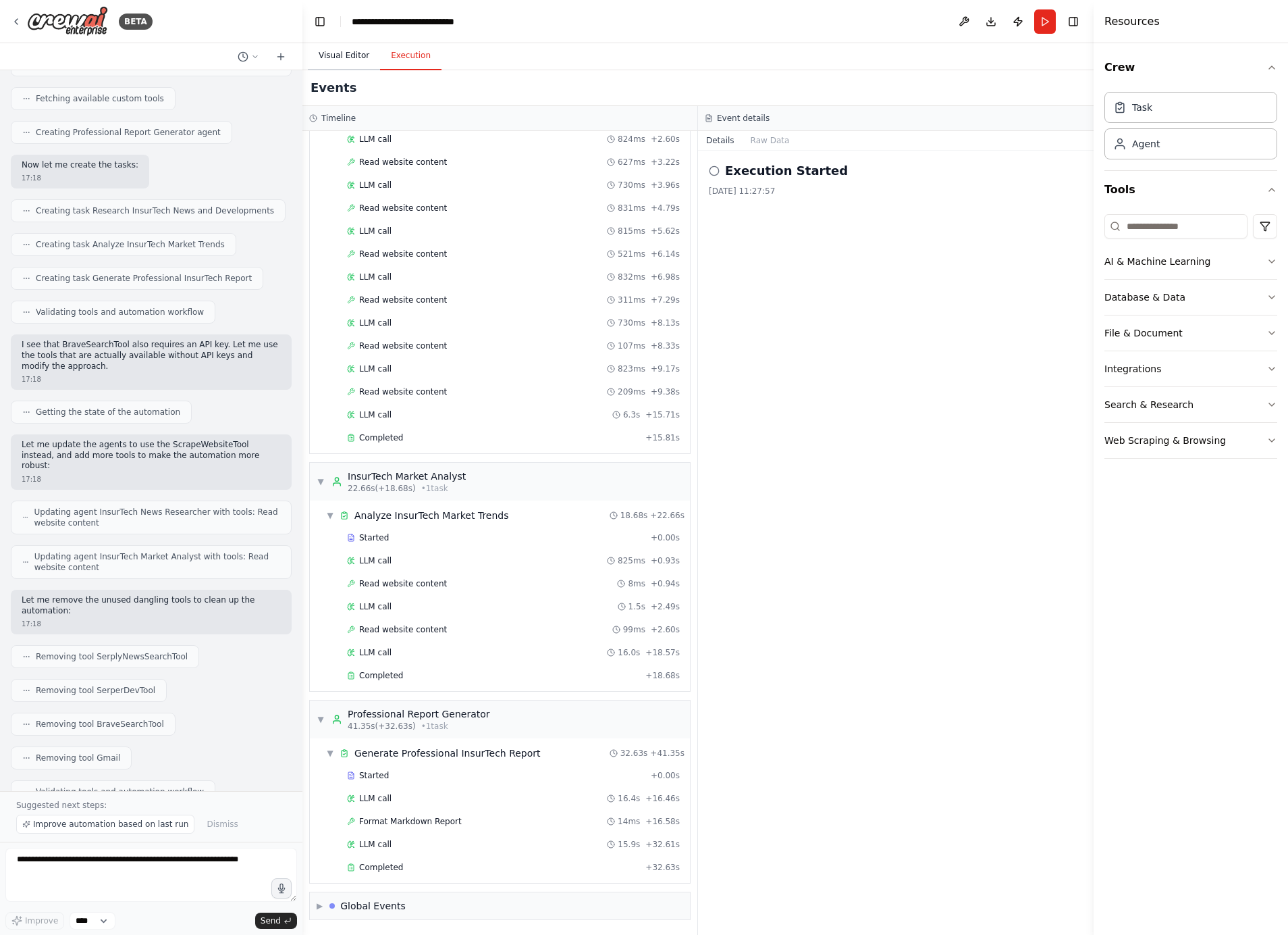
click at [340, 56] on button "Visual Editor" at bounding box center [344, 56] width 72 height 29
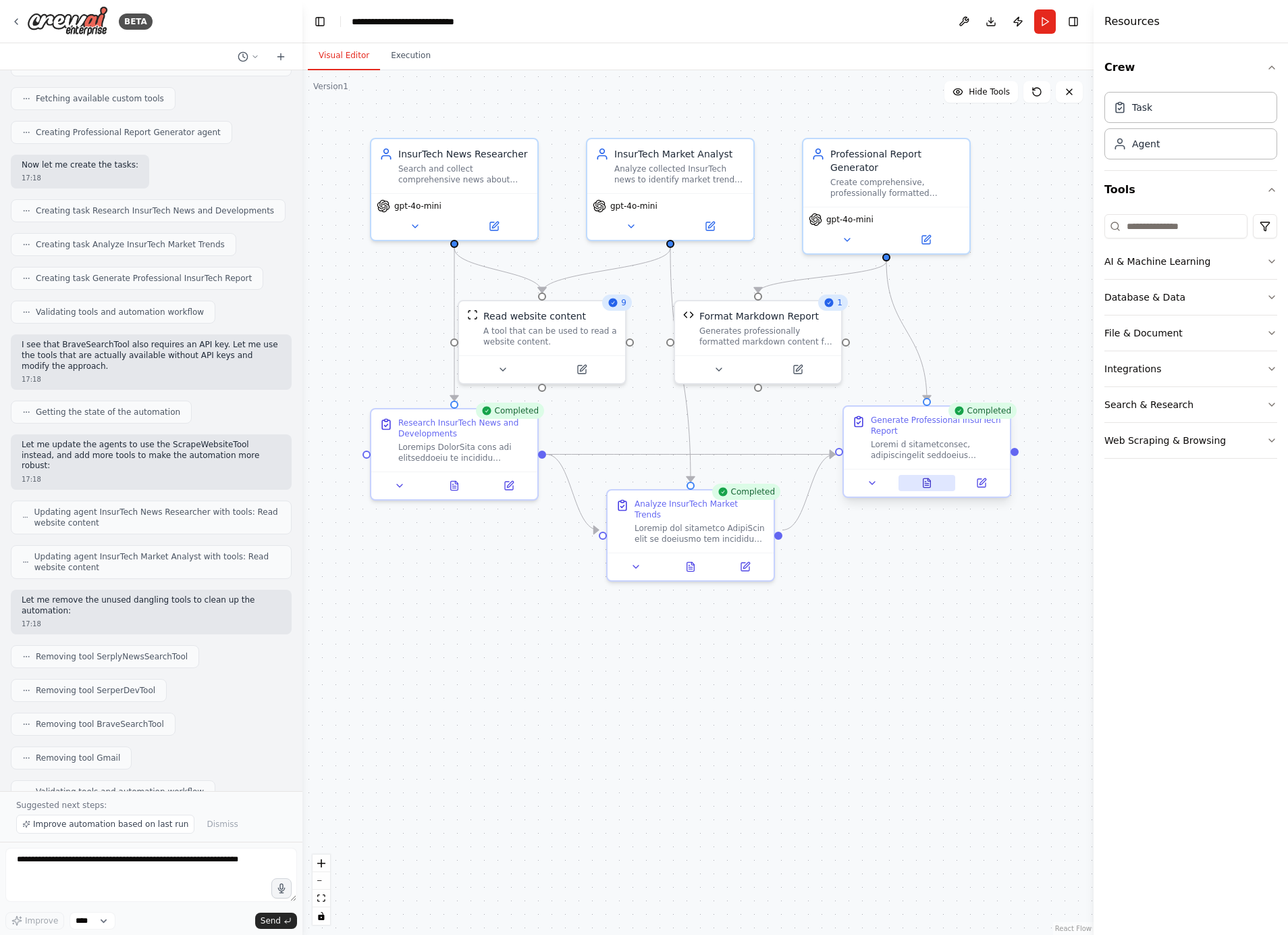
click at [934, 487] on button at bounding box center [928, 483] width 57 height 16
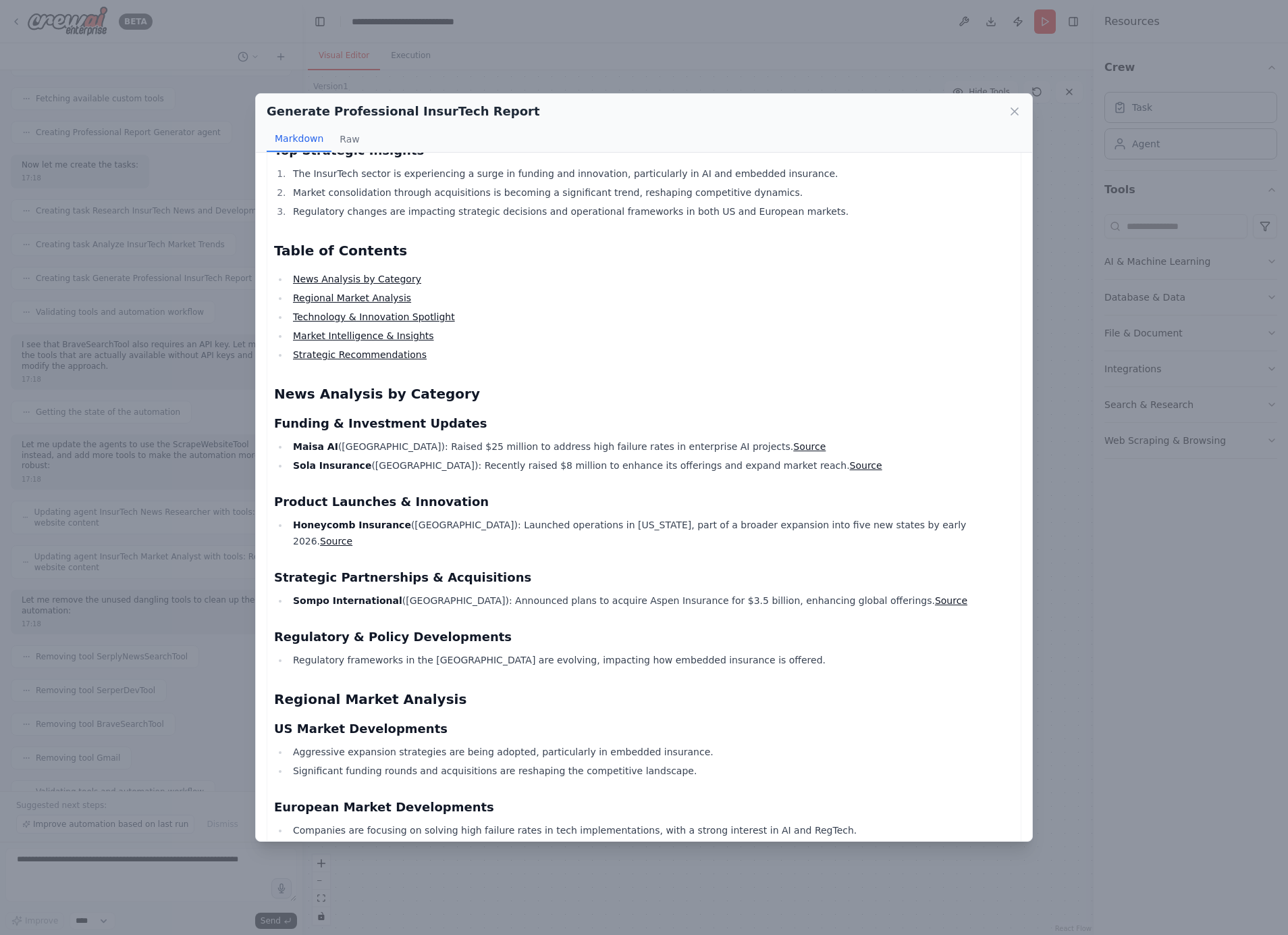
scroll to position [361, 0]
